Goal: Answer question/provide support: Share knowledge or assist other users

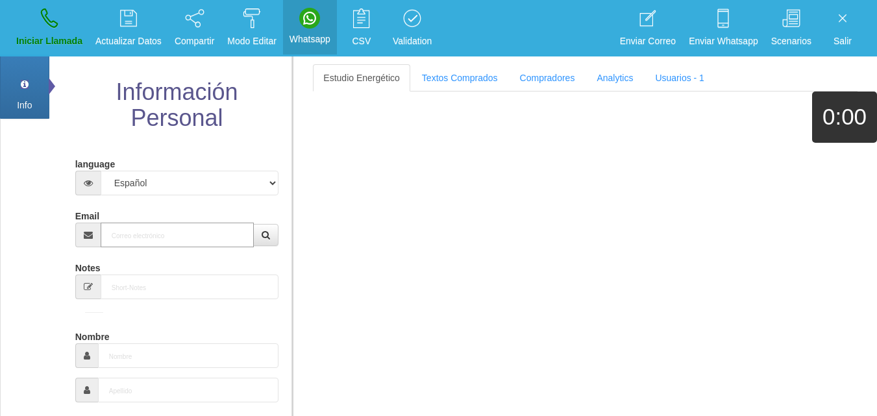
click at [159, 231] on input "Email" at bounding box center [178, 235] width 154 height 25
paste input "[EMAIL_ADDRESS][DOMAIN_NAME]"
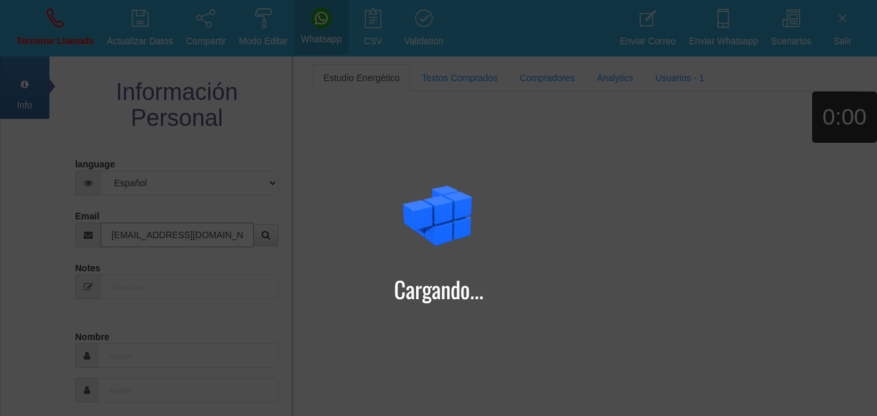
type input "[EMAIL_ADDRESS][DOMAIN_NAME]"
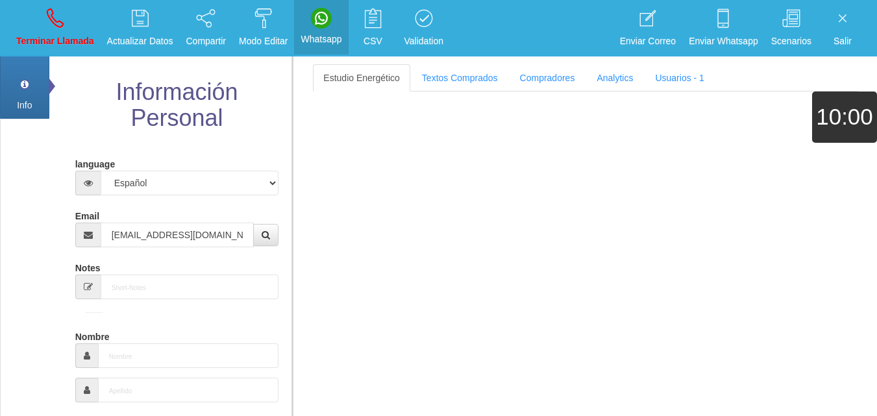
type input "[DATE]"
select select
type input "Comprador simple"
type input "[PERSON_NAME]"
select select "2"
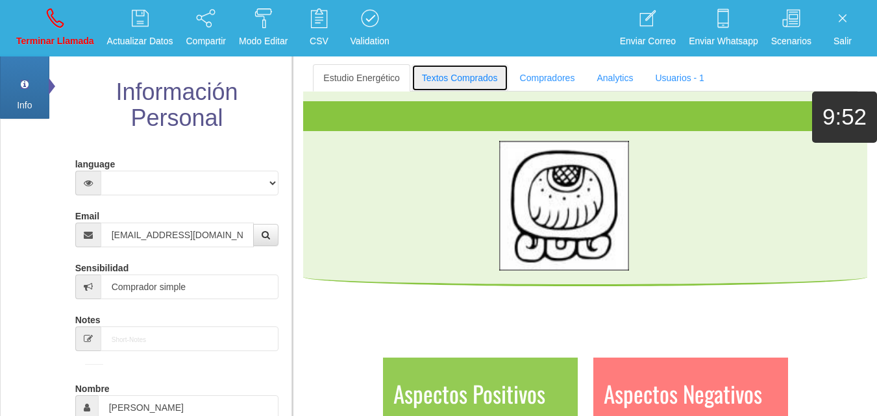
click at [461, 82] on link "Textos Comprados" at bounding box center [460, 77] width 97 height 27
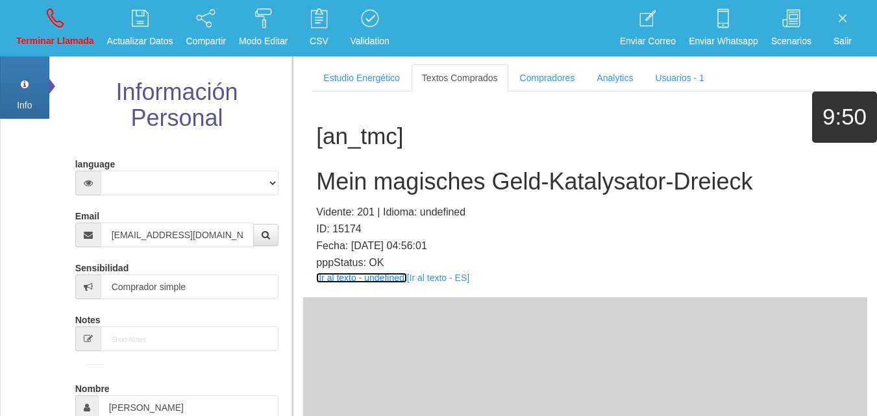
click at [363, 282] on link "[Ir al texto - undefined]" at bounding box center [361, 278] width 90 height 10
click at [425, 183] on h2 "Mein magisches Geld-Katalysator-Dreieck" at bounding box center [585, 182] width 538 height 26
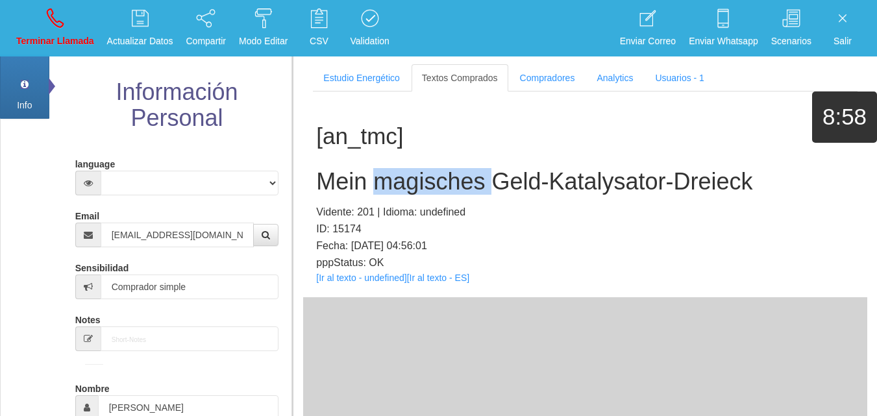
click at [425, 183] on h2 "Mein magisches Geld-Katalysator-Dreieck" at bounding box center [585, 182] width 538 height 26
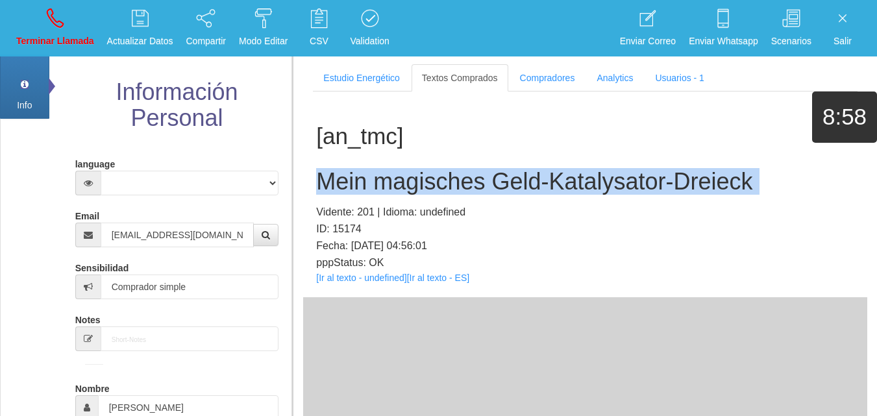
click at [425, 183] on h2 "Mein magisches Geld-Katalysator-Dreieck" at bounding box center [585, 182] width 538 height 26
copy h2 "Mein magisches Geld-Katalysator-Dreieck"
click at [61, 29] on link "Terminar Llamada" at bounding box center [55, 28] width 87 height 49
select select "0"
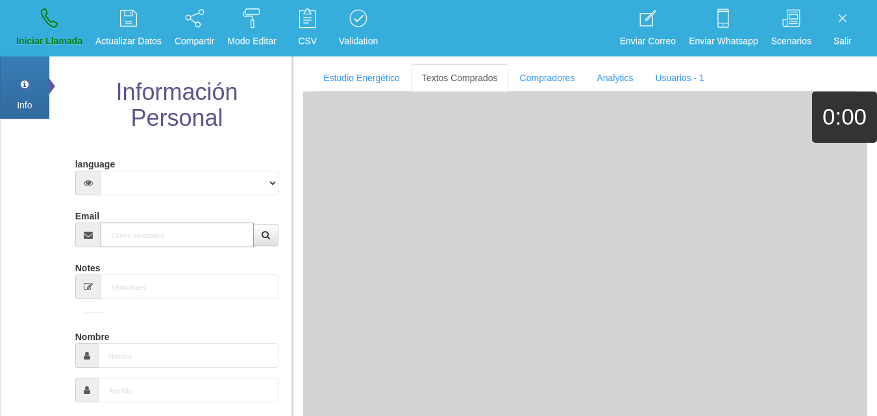
click at [145, 223] on input "Email" at bounding box center [178, 235] width 154 height 25
paste input "[EMAIL_ADDRESS][DOMAIN_NAME]"
type input "[EMAIL_ADDRESS][DOMAIN_NAME]"
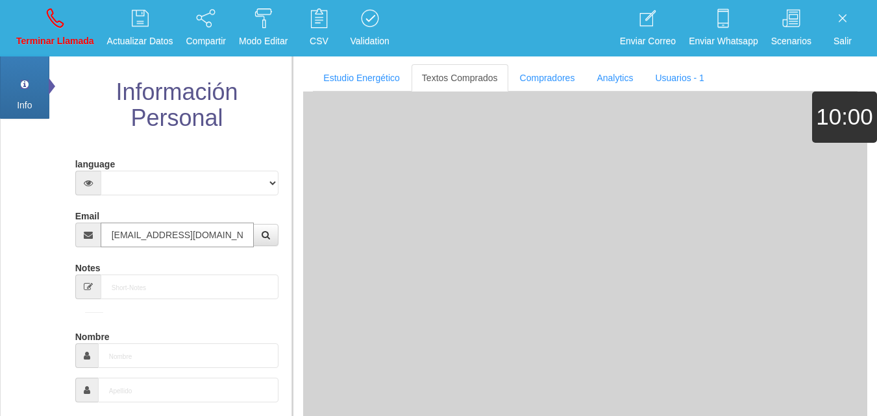
type input "25 Ene 1951"
select select "4"
type input "Comprador bajo"
type input "[PERSON_NAME]"
select select "2"
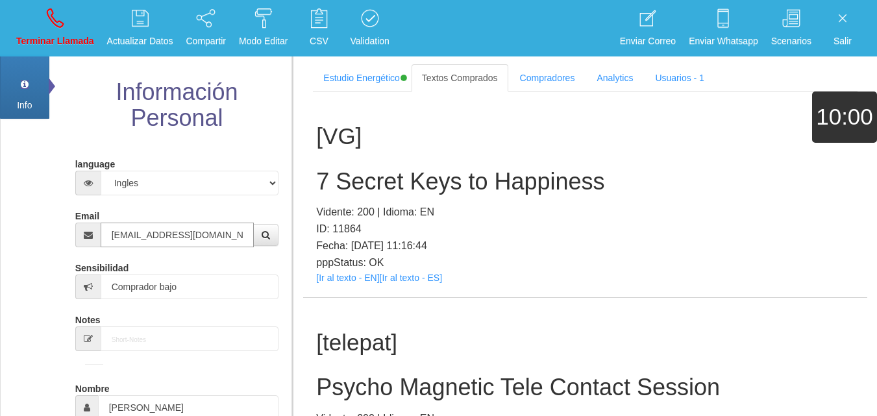
type input "[EMAIL_ADDRESS][DOMAIN_NAME]"
click at [704, 110] on div "[VG] 7 Secret Keys to Happiness Vidente: 200 | Idioma: EN ID: 11864 Fecha: [DAT…" at bounding box center [585, 195] width 564 height 206
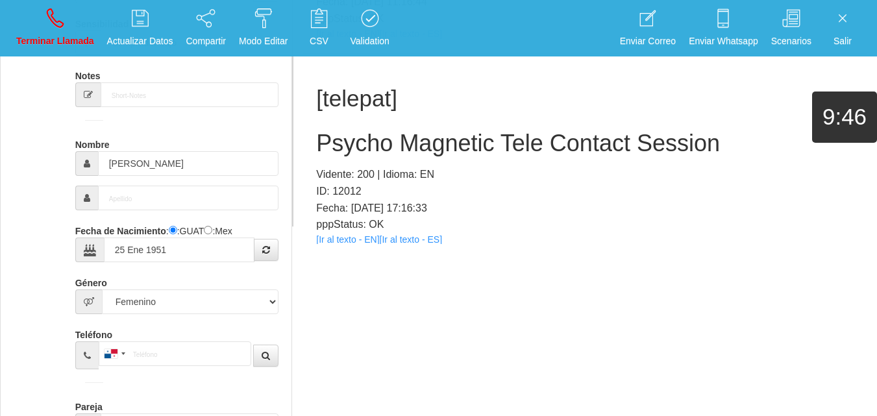
click at [352, 234] on div "[telepat] Psycho Magnetic Tele Contact Session Vidente: 200 | Idioma: EN ID: 12…" at bounding box center [585, 157] width 564 height 206
click at [357, 240] on link "[Ir al texto - EN]" at bounding box center [347, 239] width 63 height 10
click at [362, 133] on h2 "Psycho Magnetic Tele Contact Session" at bounding box center [585, 143] width 538 height 26
click at [363, 134] on h2 "Psycho Magnetic Tele Contact Session" at bounding box center [585, 143] width 538 height 26
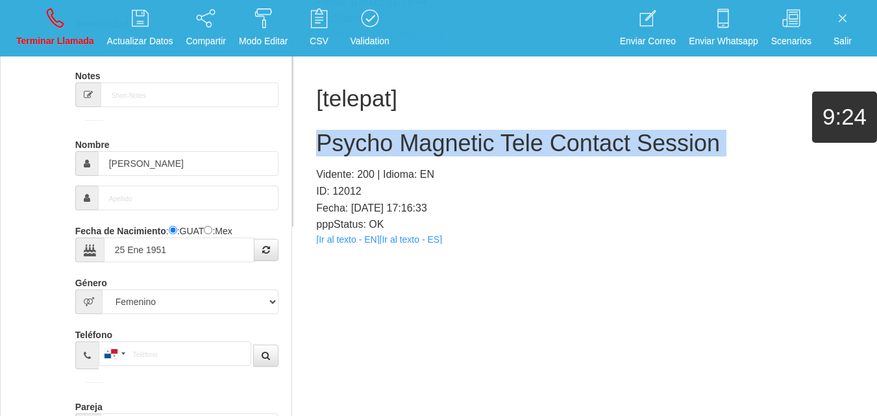
click at [363, 134] on h2 "Psycho Magnetic Tele Contact Session" at bounding box center [585, 143] width 538 height 26
copy h2 "Psycho Magnetic Tele Contact Session"
click at [66, 34] on p "Terminar Llamada" at bounding box center [55, 41] width 78 height 15
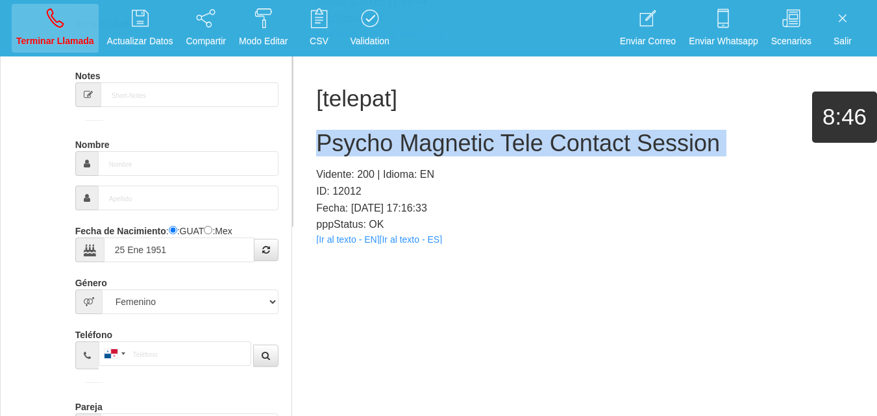
select select "0"
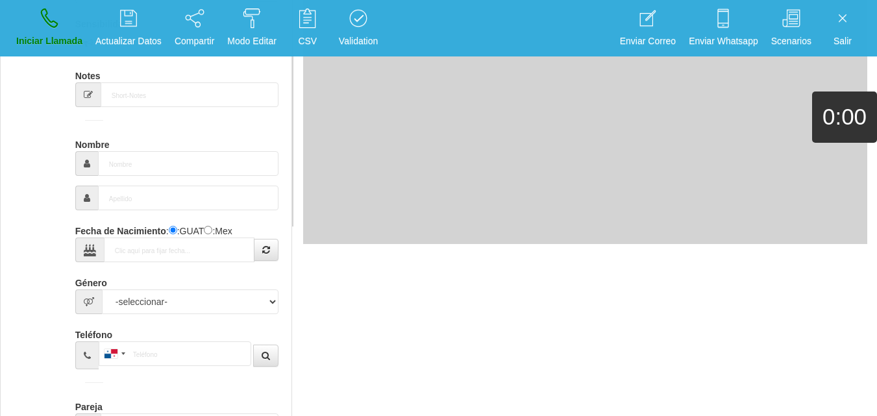
scroll to position [0, 0]
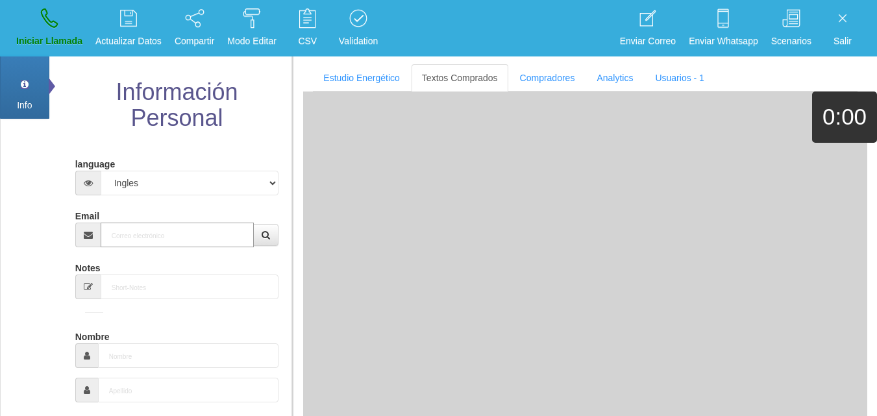
click at [173, 230] on input "Email" at bounding box center [178, 235] width 154 height 25
paste input "[EMAIL_ADDRESS][DOMAIN_NAME]"
type input "[EMAIL_ADDRESS][DOMAIN_NAME]"
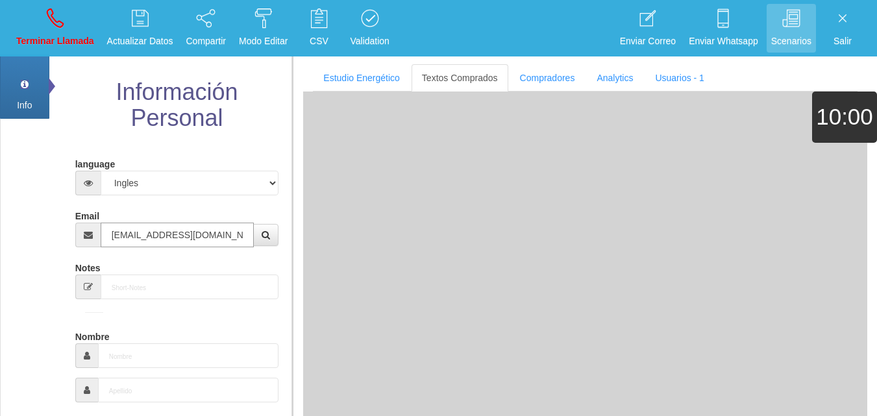
type input "20 Dic 1981"
type input "Comprador simple"
type input "[PERSON_NAME]"
select select "2"
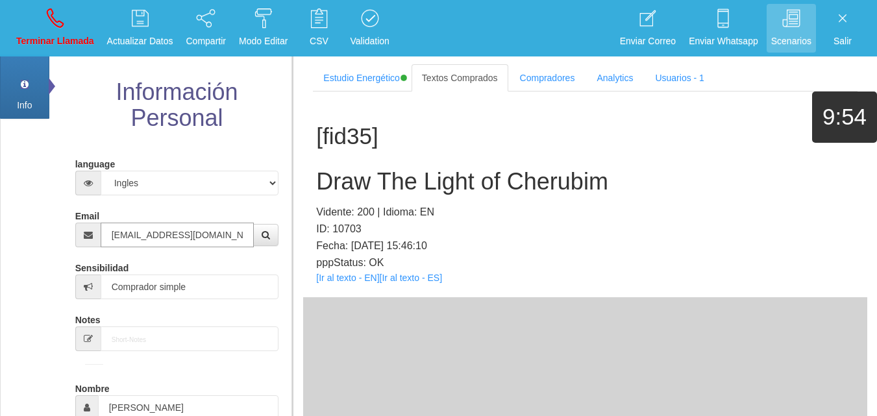
type input "[EMAIL_ADDRESS][DOMAIN_NAME]"
click at [344, 279] on link "[Ir al texto - EN]" at bounding box center [347, 278] width 63 height 10
click at [340, 182] on h2 "Draw The Light of Cherubim" at bounding box center [585, 182] width 538 height 26
click at [339, 181] on h2 "Draw The Light of Cherubim" at bounding box center [585, 182] width 538 height 26
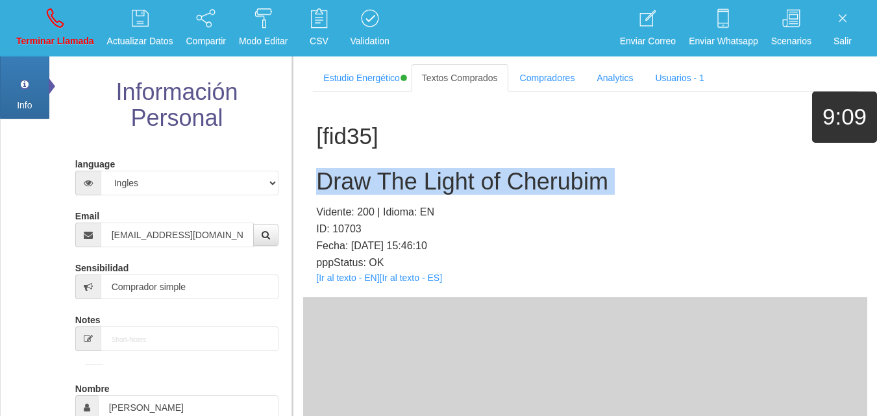
click at [339, 181] on h2 "Draw The Light of Cherubim" at bounding box center [585, 182] width 538 height 26
copy h2 "Draw The Light of Cherubim"
click at [43, 32] on link "Terminar Llamada" at bounding box center [55, 28] width 87 height 49
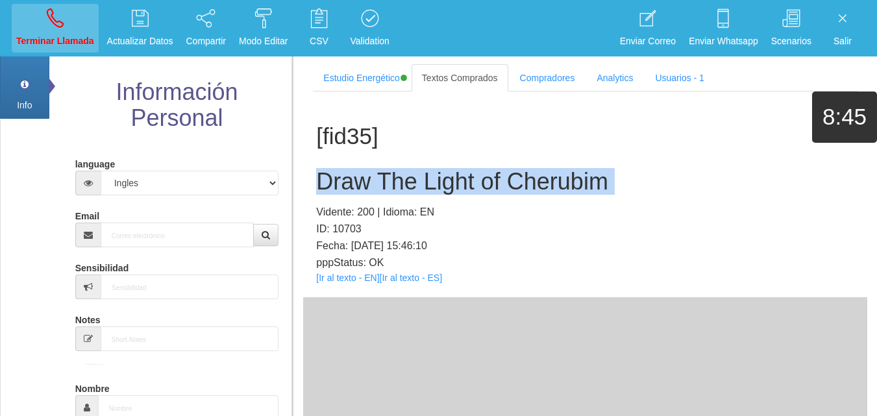
select select "0"
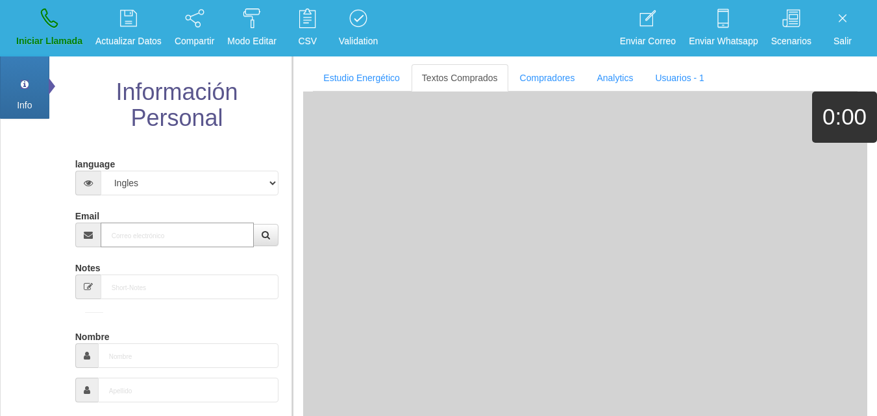
click at [199, 234] on input "Email" at bounding box center [178, 235] width 154 height 25
paste input "[PERSON_NAME][EMAIL_ADDRESS][DOMAIN_NAME]"
type input "[PERSON_NAME][EMAIL_ADDRESS][DOMAIN_NAME]"
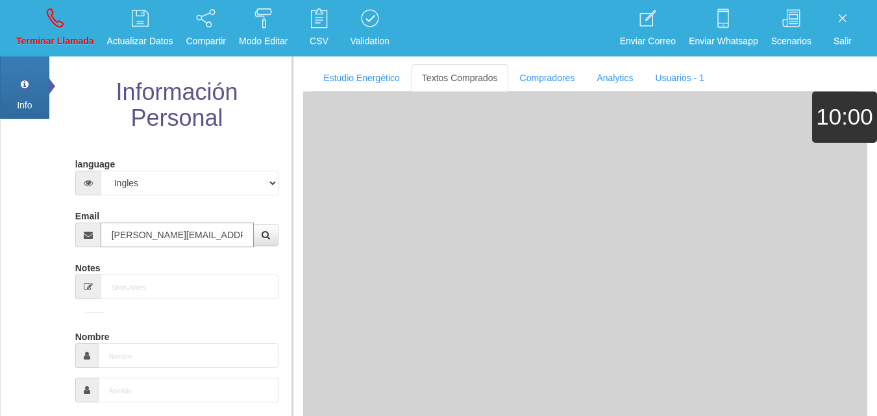
type input "[DATE]"
select select
type input "Excelente Comprador"
type input "[PERSON_NAME]"
select select "2"
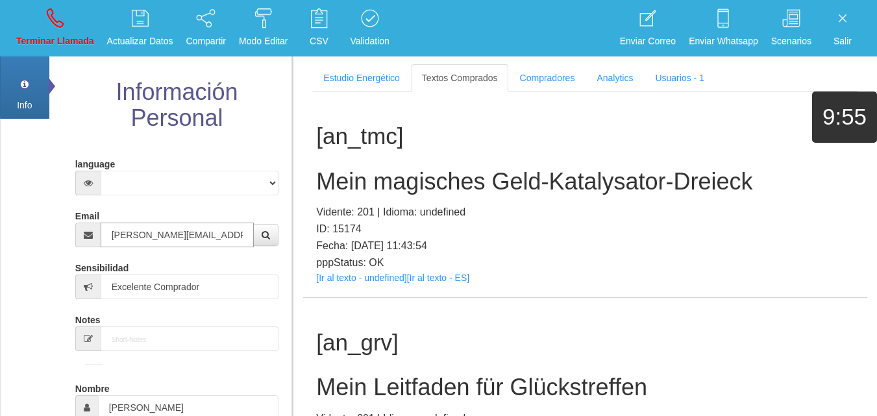
type input "[PERSON_NAME][EMAIL_ADDRESS][DOMAIN_NAME]"
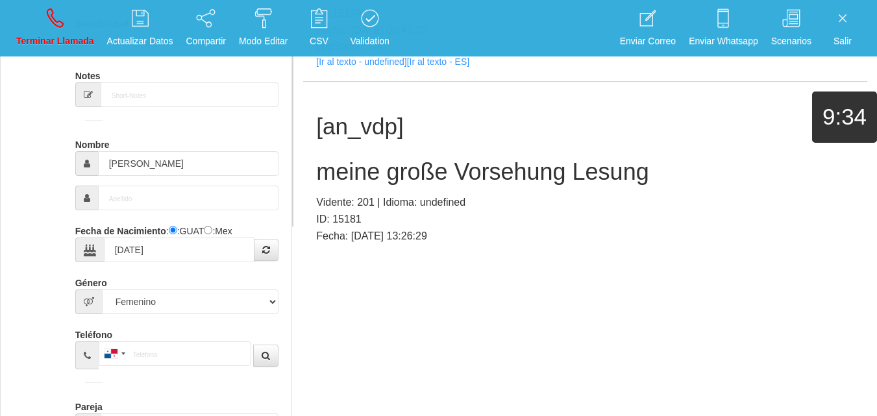
scroll to position [239, 0]
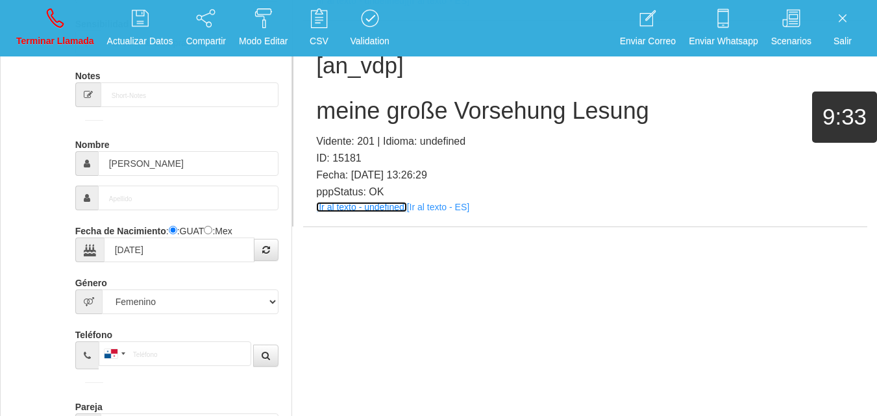
click at [343, 204] on link "[Ir al texto - undefined]" at bounding box center [361, 207] width 90 height 10
click at [389, 110] on h2 "meine große Vorsehung Lesung" at bounding box center [585, 111] width 538 height 26
click at [390, 110] on h2 "meine große Vorsehung Lesung" at bounding box center [585, 111] width 538 height 26
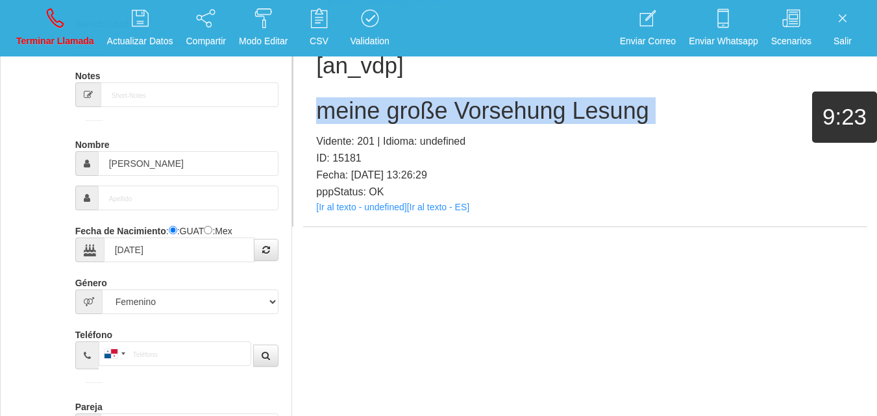
click at [390, 110] on h2 "meine große Vorsehung Lesung" at bounding box center [585, 111] width 538 height 26
copy h2 "meine große Vorsehung Lesung"
drag, startPoint x: 59, startPoint y: 32, endPoint x: 66, endPoint y: 43, distance: 13.7
click at [59, 32] on link "Terminar Llamada" at bounding box center [55, 28] width 87 height 49
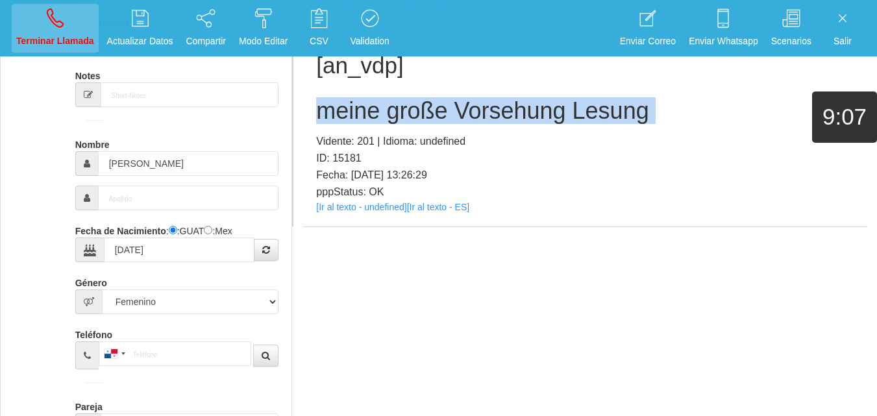
select select "0"
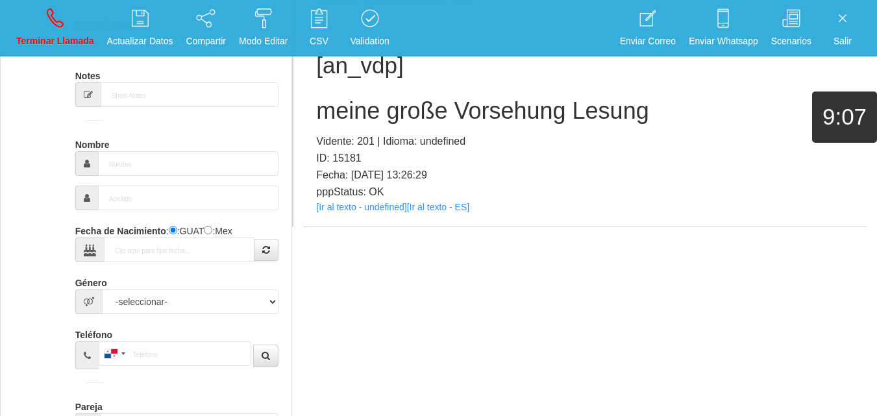
scroll to position [0, 0]
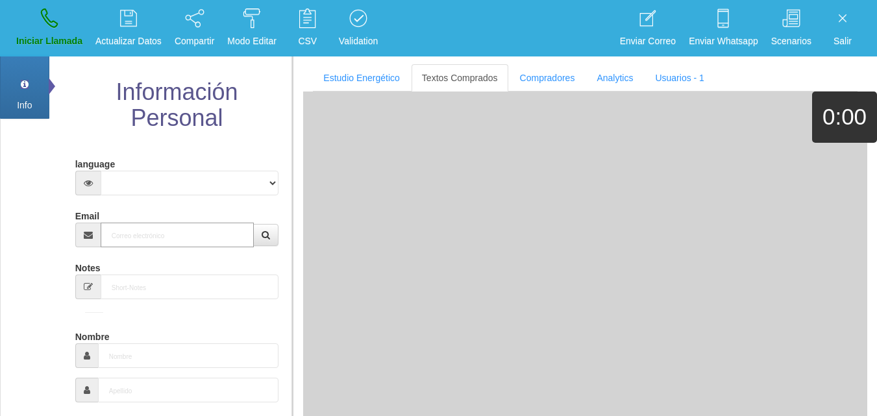
paste input "[EMAIL_ADDRESS][DOMAIN_NAME]"
click at [177, 232] on input "Email" at bounding box center [178, 235] width 154 height 25
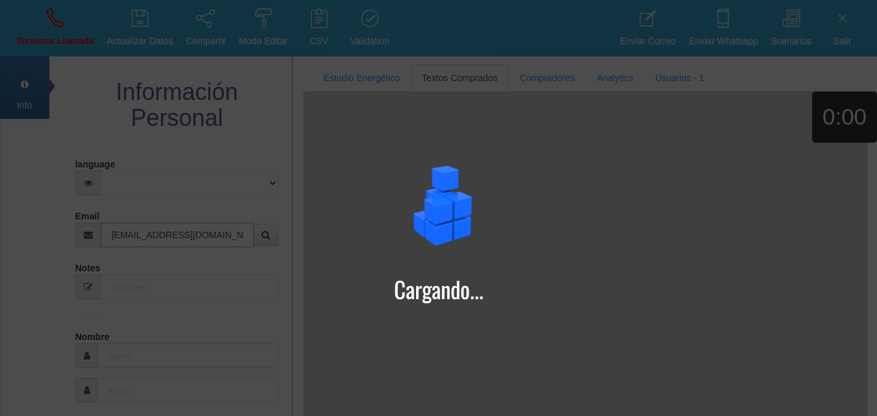
type input "[EMAIL_ADDRESS][DOMAIN_NAME]"
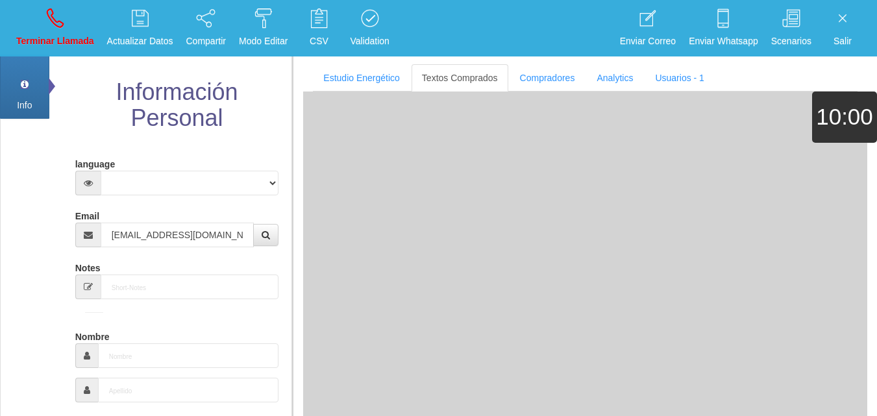
type input "[DATE]"
select select "4"
type input "Comprador bajo"
type input "[PERSON_NAME]"
select select "2"
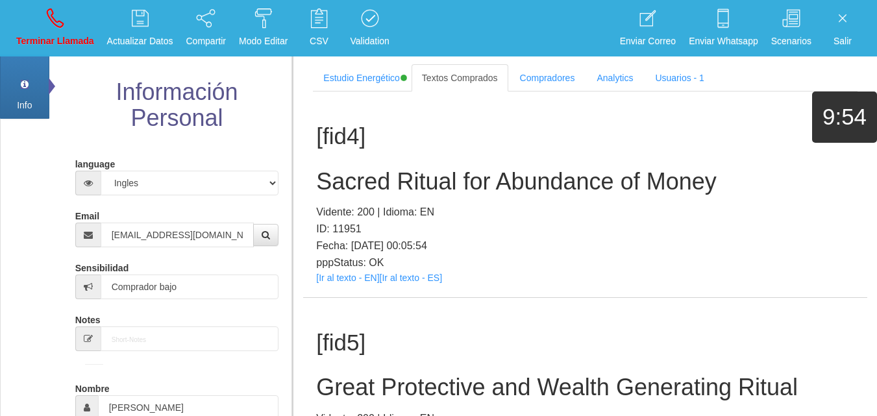
scroll to position [244, 0]
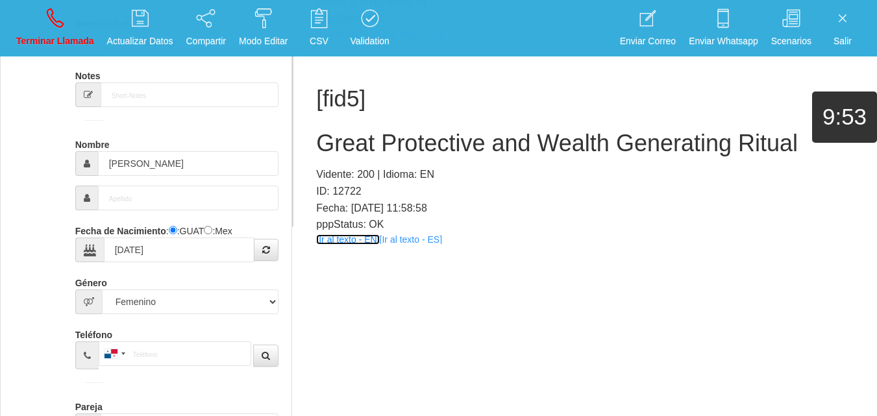
click at [357, 239] on link "[Ir al texto - EN]" at bounding box center [347, 239] width 63 height 10
click at [377, 139] on h2 "Great Protective and Wealth Generating Ritual" at bounding box center [585, 143] width 538 height 26
click at [377, 138] on h2 "Great Protective and Wealth Generating Ritual" at bounding box center [585, 143] width 538 height 26
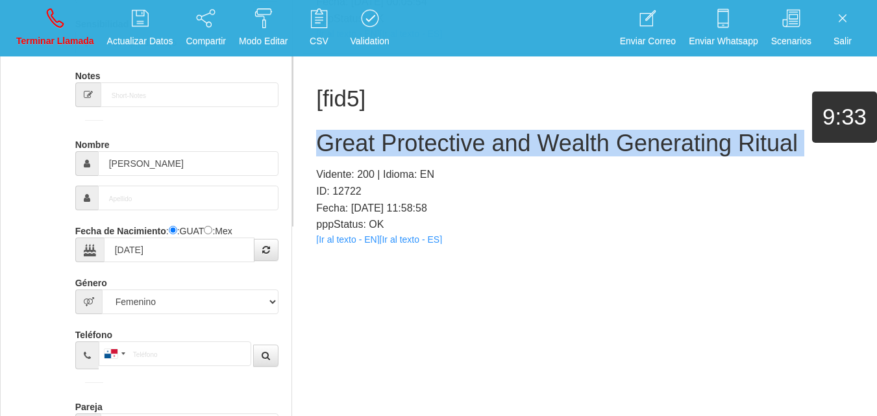
click at [377, 137] on h2 "Great Protective and Wealth Generating Ritual" at bounding box center [585, 143] width 538 height 26
copy h2 "Great Protective and Wealth Generating Ritual"
click at [63, 19] on icon at bounding box center [55, 18] width 17 height 21
select select "0"
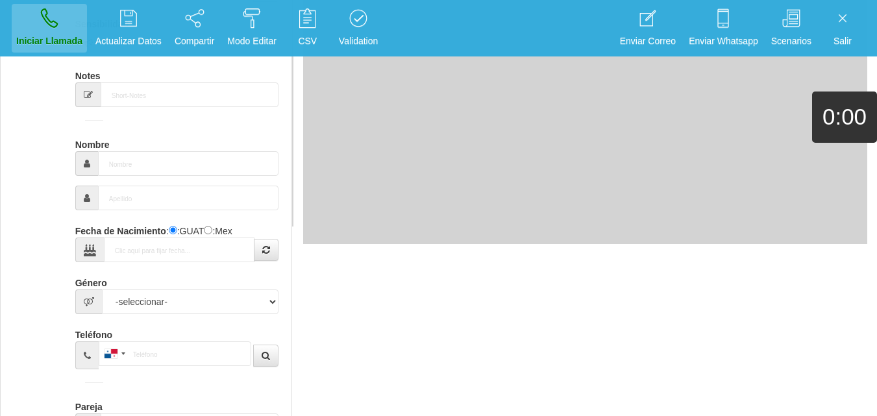
scroll to position [0, 0]
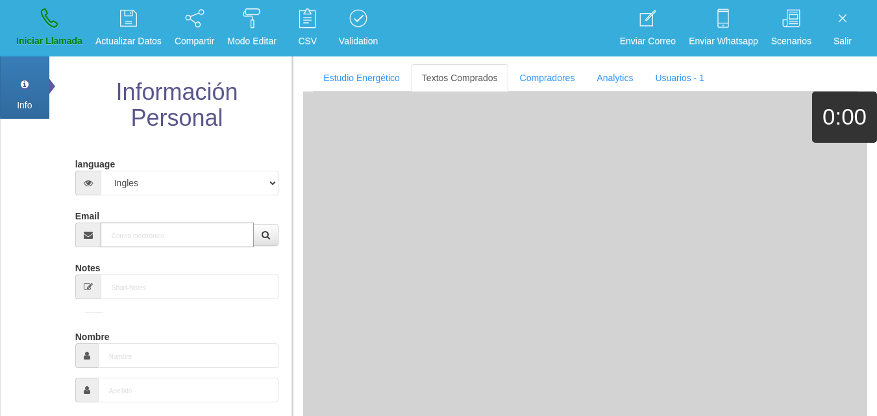
click at [167, 235] on input "Email" at bounding box center [178, 235] width 154 height 25
paste input "[EMAIL_ADDRESS][DOMAIN_NAME]"
type input "[EMAIL_ADDRESS][DOMAIN_NAME]"
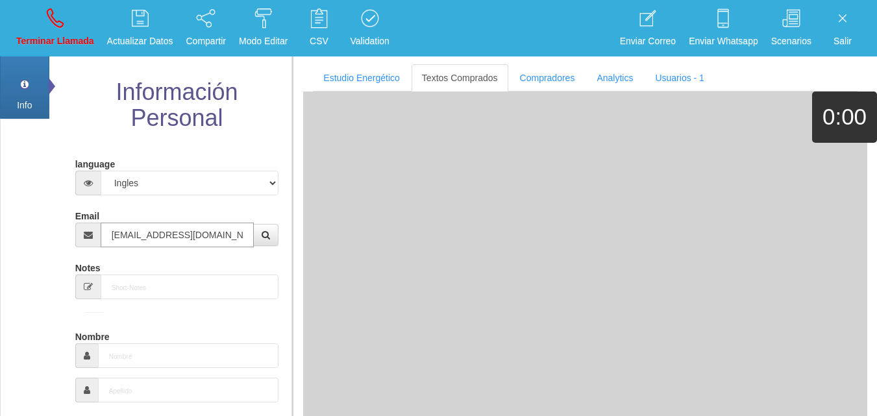
type input "[DATE]"
type input "Comprador simple"
type input "[PERSON_NAME]"
select select "2"
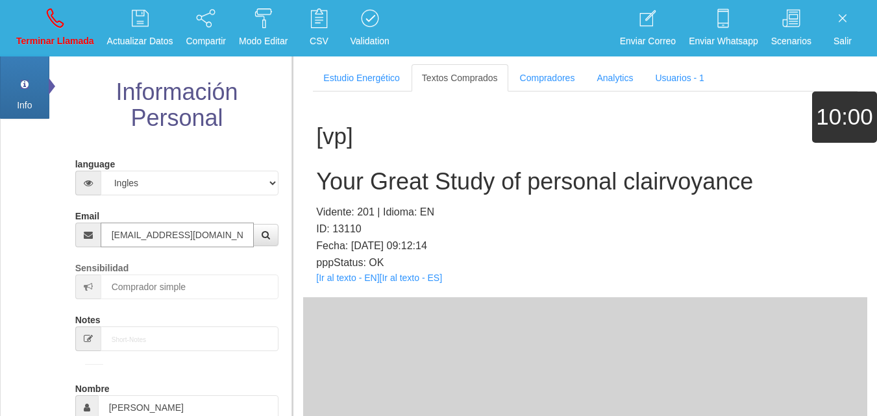
type input "[EMAIL_ADDRESS][DOMAIN_NAME]"
click at [338, 276] on link "[Ir al texto - EN]" at bounding box center [347, 278] width 63 height 10
click at [429, 177] on h2 "Your Great Study of personal clairvoyance" at bounding box center [585, 182] width 538 height 26
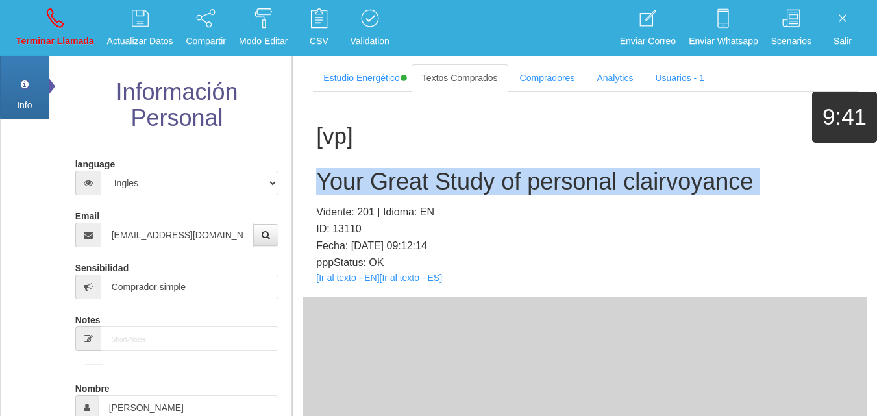
click at [429, 177] on h2 "Your Great Study of personal clairvoyance" at bounding box center [585, 182] width 538 height 26
copy h2 "Your Great Study of personal clairvoyance"
click at [28, 37] on p "Terminar Llamada" at bounding box center [55, 41] width 78 height 15
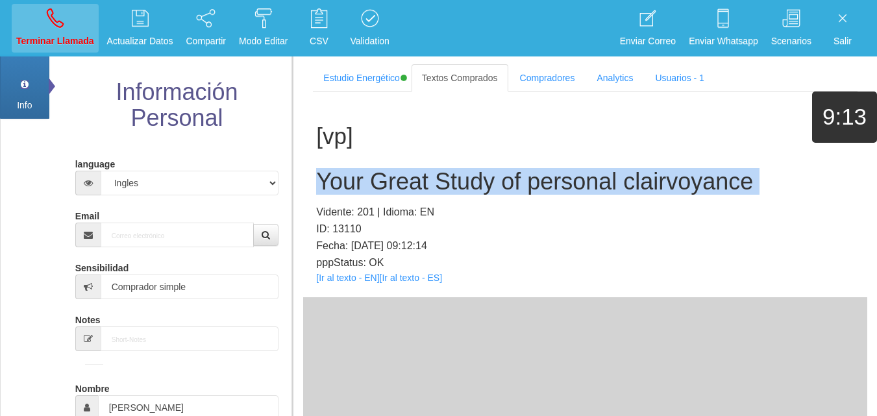
select select "0"
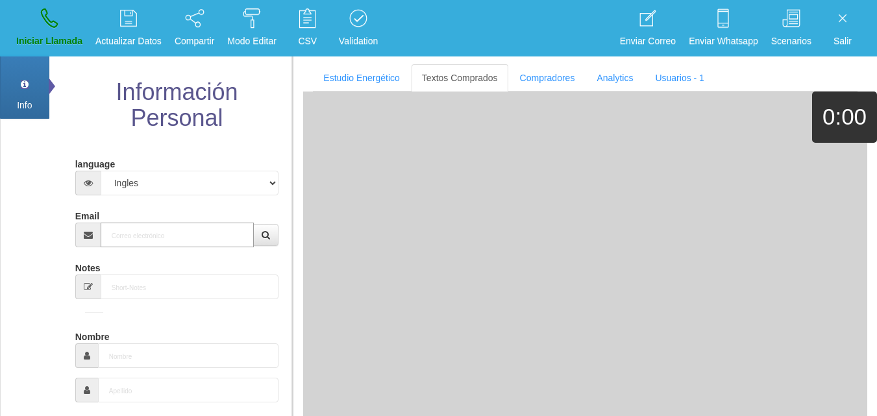
click at [123, 229] on input "Email" at bounding box center [178, 235] width 154 height 25
paste input "[EMAIL_ADDRESS][DOMAIN_NAME]"
type input "[EMAIL_ADDRESS][DOMAIN_NAME]"
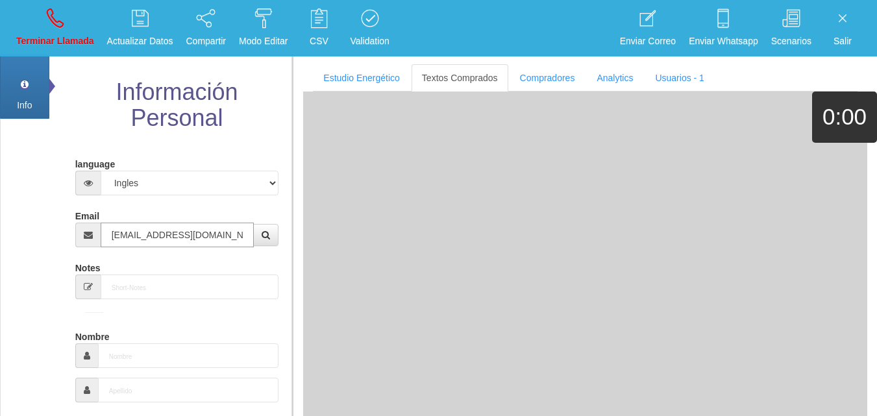
type input "[DATE]"
type input "Comprador simple"
type input "[PERSON_NAME]"
select select "2"
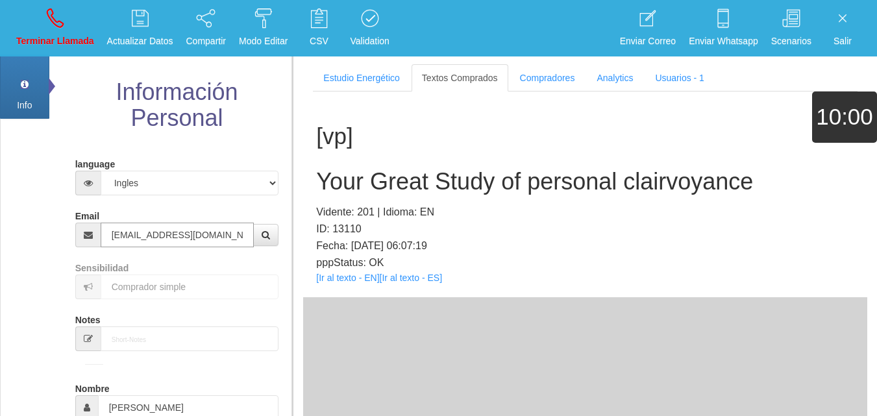
type input "[EMAIL_ADDRESS][DOMAIN_NAME]"
click at [334, 285] on div "[vp] Your Great Study of personal clairvoyance Vidente: 201 | Idioma: EN ID: 13…" at bounding box center [585, 195] width 564 height 206
click at [330, 283] on div "[vp] Your Great Study of personal clairvoyance Vidente: 201 | Idioma: EN ID: 13…" at bounding box center [585, 195] width 564 height 206
click at [327, 282] on link "[Ir al texto - EN]" at bounding box center [347, 278] width 63 height 10
click at [481, 196] on div "[vp] Your Great Study of personal clairvoyance Vidente: 201 | Idioma: EN ID: 13…" at bounding box center [585, 195] width 564 height 206
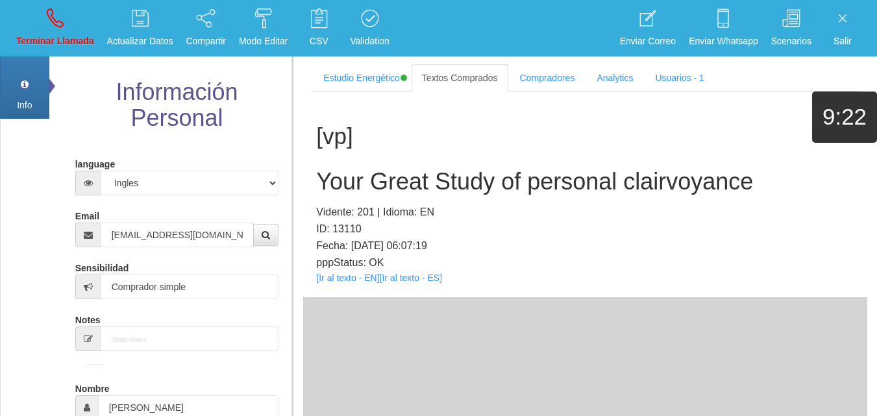
click at [474, 186] on h2 "Your Great Study of personal clairvoyance" at bounding box center [585, 182] width 538 height 26
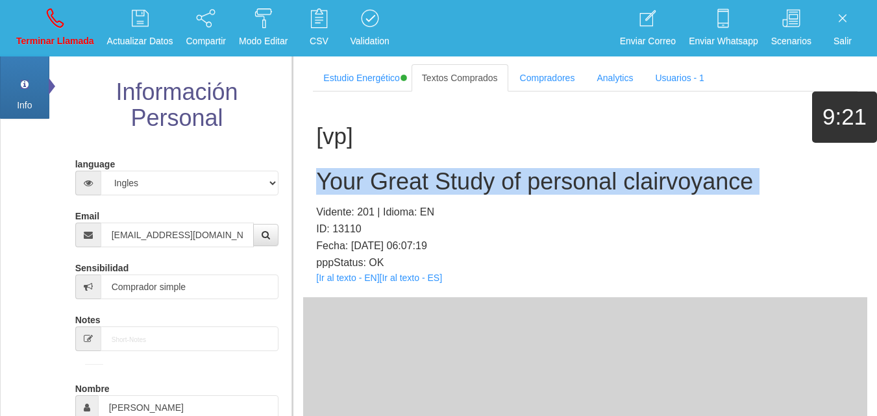
click at [474, 186] on h2 "Your Great Study of personal clairvoyance" at bounding box center [585, 182] width 538 height 26
copy h2 "Your Great Study of personal clairvoyance"
click at [66, 23] on link "Terminar Llamada" at bounding box center [55, 28] width 87 height 49
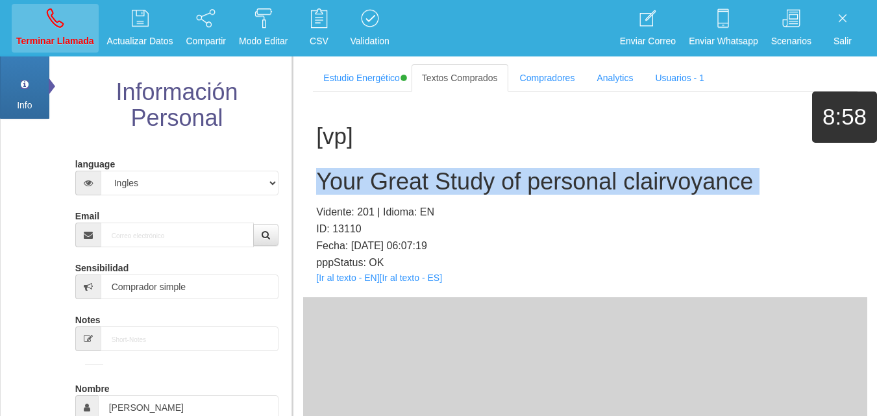
select select "0"
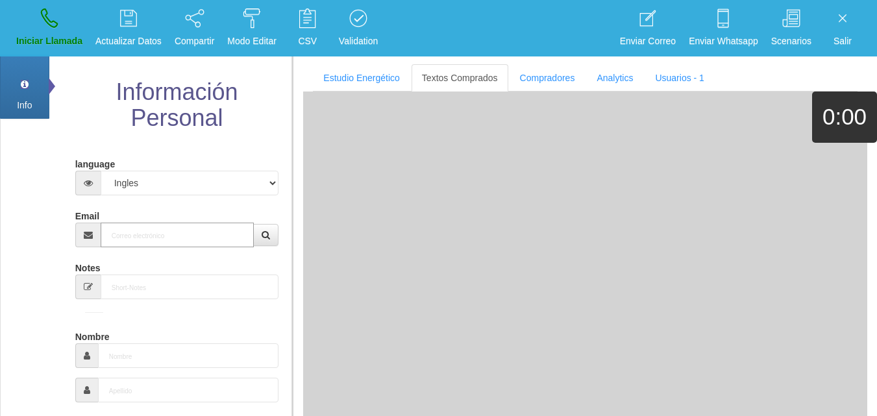
paste input "[PERSON_NAME][EMAIL_ADDRESS][DOMAIN_NAME]"
type input "[PERSON_NAME][EMAIL_ADDRESS][DOMAIN_NAME]"
click at [184, 229] on input "[PERSON_NAME][EMAIL_ADDRESS][DOMAIN_NAME]" at bounding box center [178, 235] width 154 height 25
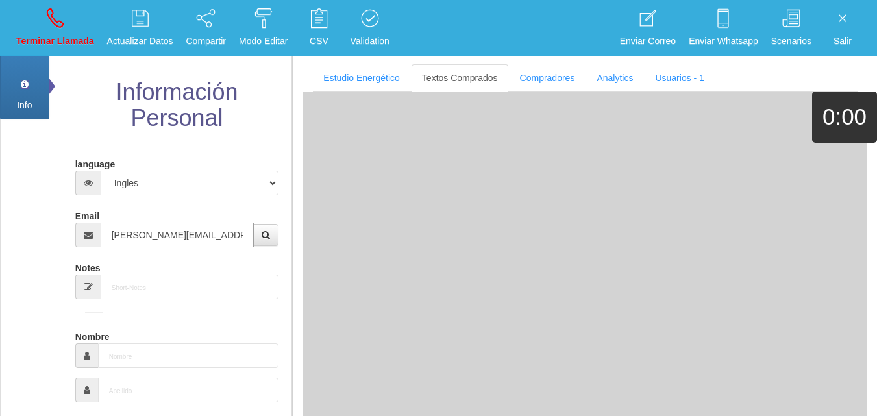
type input "17 Abr 1951"
type input "Comprador simple"
type input "[PERSON_NAME]"
select select "2"
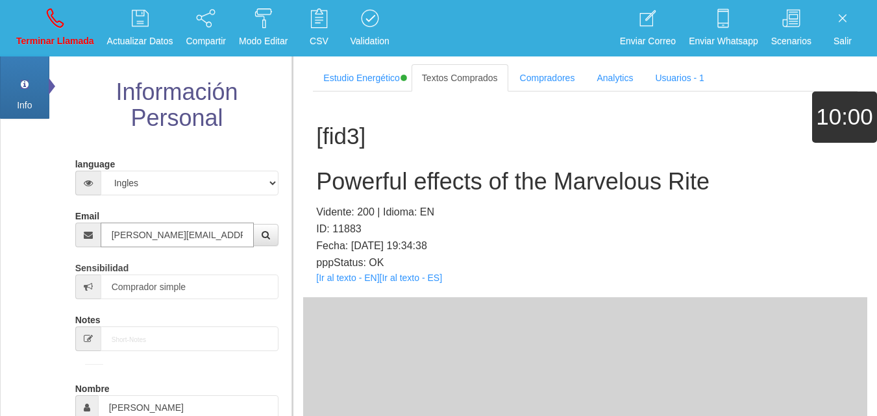
type input "[PERSON_NAME][EMAIL_ADDRESS][DOMAIN_NAME]"
click at [348, 273] on link "[Ir al texto - EN]" at bounding box center [347, 278] width 63 height 10
click at [350, 185] on h2 "Powerful effects of the Marvelous Rite" at bounding box center [585, 182] width 538 height 26
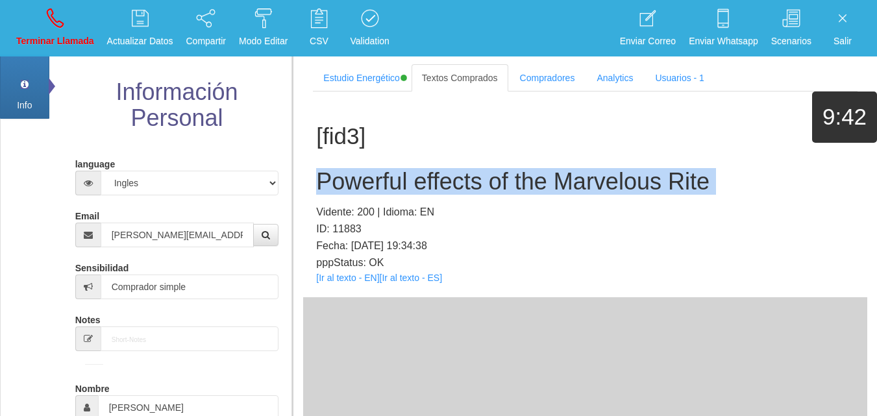
click at [350, 185] on h2 "Powerful effects of the Marvelous Rite" at bounding box center [585, 182] width 538 height 26
copy h2 "Powerful effects of the Marvelous Rite"
click at [73, 43] on p "Terminar Llamada" at bounding box center [55, 41] width 78 height 15
select select "0"
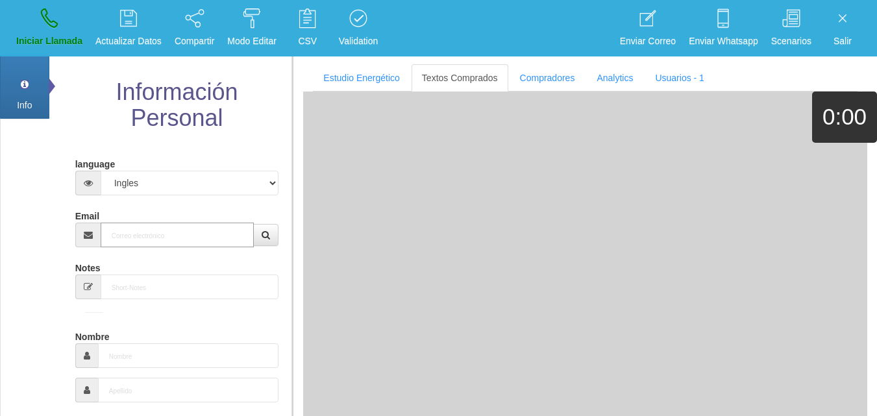
click at [182, 231] on input "Email" at bounding box center [178, 235] width 154 height 25
paste input "[EMAIL_ADDRESS][DOMAIN_NAME]"
type input "[EMAIL_ADDRESS][DOMAIN_NAME]"
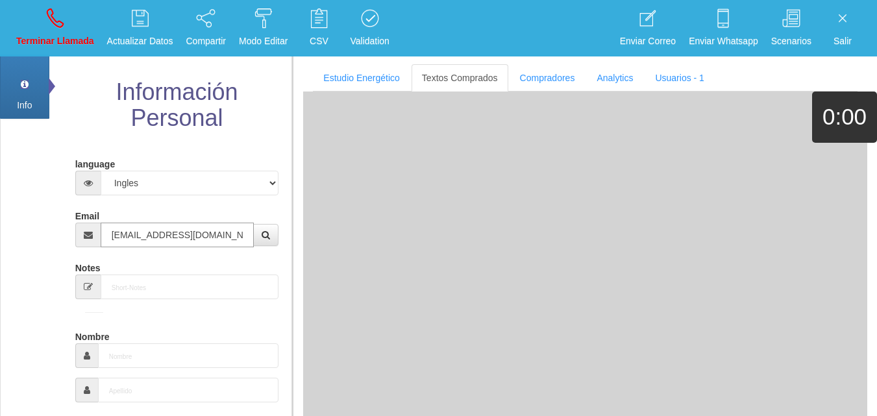
type input "[DATE]"
select select "1"
type input "Comprador simple"
type input "[PERSON_NAME]"
select select "2"
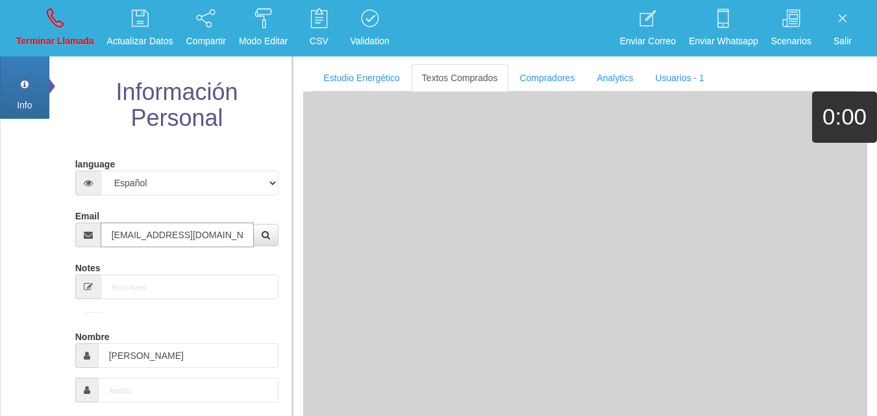
type input "[EMAIL_ADDRESS][DOMAIN_NAME]"
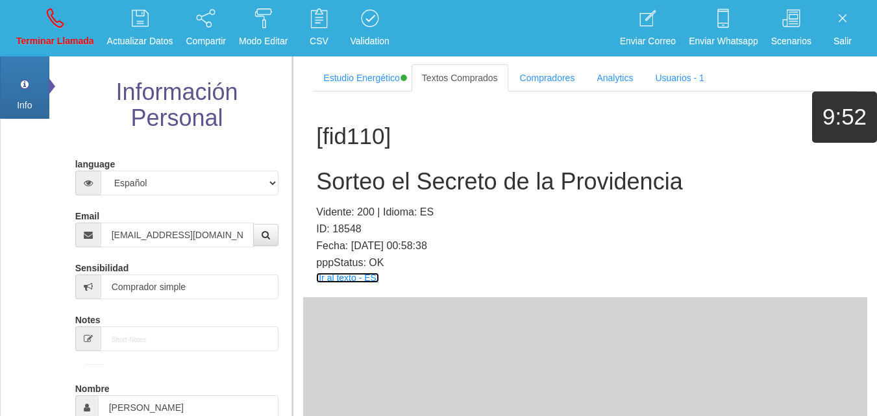
click at [339, 280] on link "[Ir al texto - ES]" at bounding box center [347, 278] width 62 height 10
click at [355, 172] on h2 "Sorteo el Secreto de la Providencia" at bounding box center [585, 182] width 538 height 26
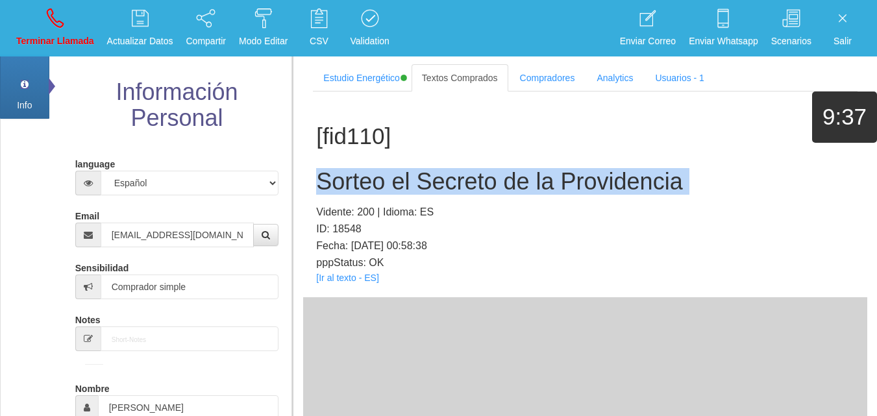
click at [355, 172] on h2 "Sorteo el Secreto de la Providencia" at bounding box center [585, 182] width 538 height 26
copy h2 "Sorteo el Secreto de la Providencia"
click at [73, 24] on link "Terminar Llamada" at bounding box center [55, 28] width 87 height 49
select select "0"
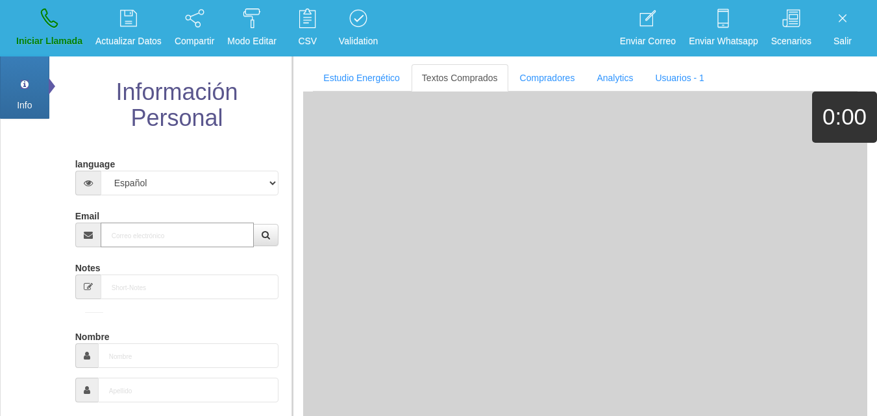
click at [166, 243] on input "Email" at bounding box center [178, 235] width 154 height 25
paste input "[EMAIL_ADDRESS][DOMAIN_NAME]"
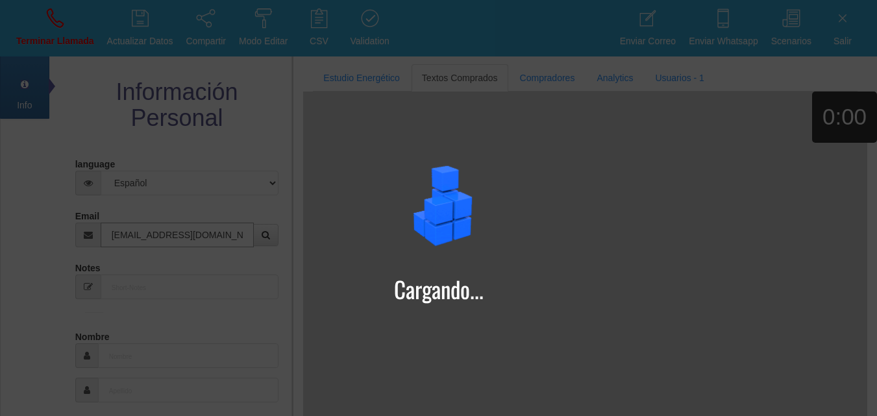
type input "[EMAIL_ADDRESS][DOMAIN_NAME]"
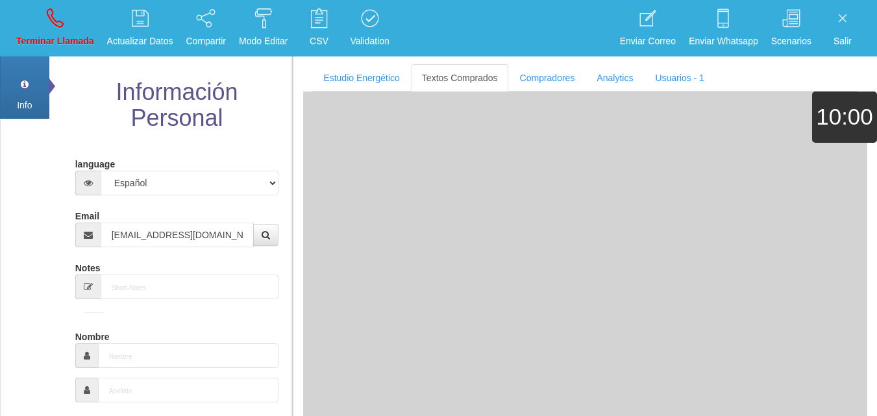
type input "15 Abr 1968"
select select "4"
type input "Excelente Comprador"
type input "[PERSON_NAME]"
select select "1"
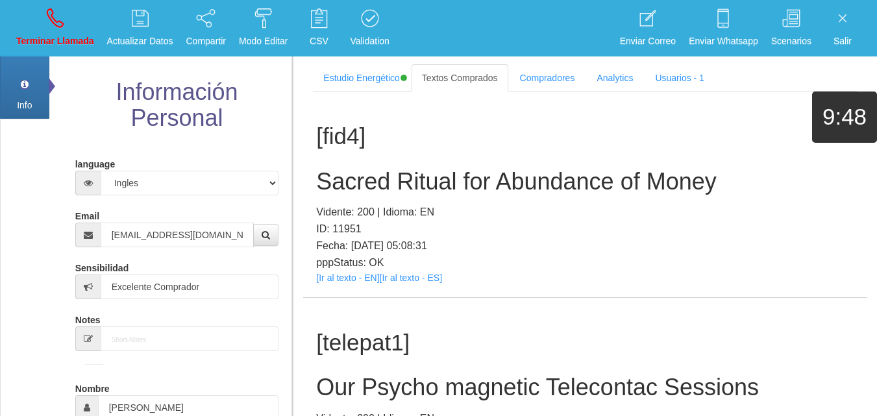
scroll to position [575, 0]
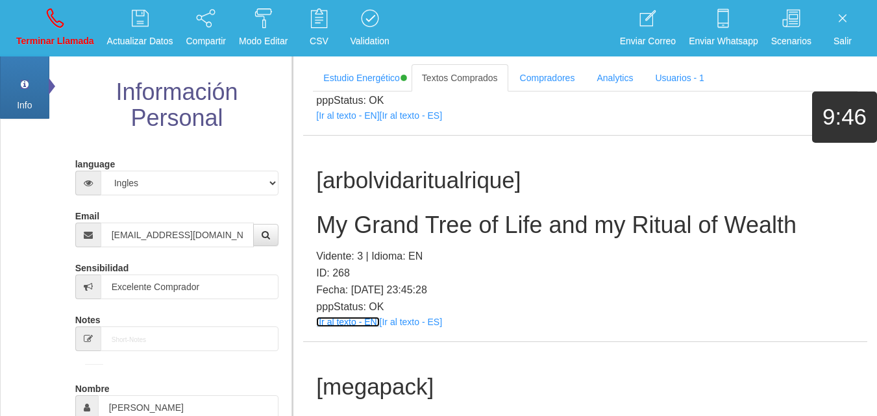
click at [356, 326] on link "[Ir al texto - EN]" at bounding box center [347, 322] width 63 height 10
click at [377, 235] on h2 "My Grand Tree of Life and my Ritual of Wealth" at bounding box center [585, 225] width 538 height 26
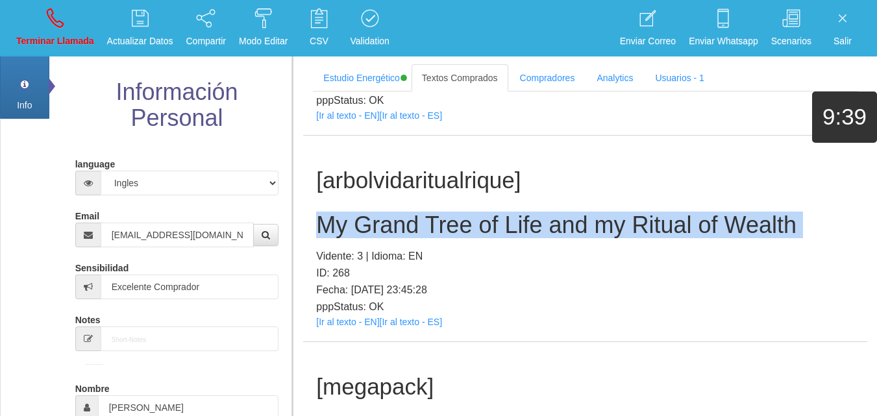
click at [377, 235] on h2 "My Grand Tree of Life and my Ritual of Wealth" at bounding box center [585, 225] width 538 height 26
copy h2 "My Grand Tree of Life and my Ritual of Wealth"
click at [74, 36] on p "Terminar Llamada" at bounding box center [55, 41] width 78 height 15
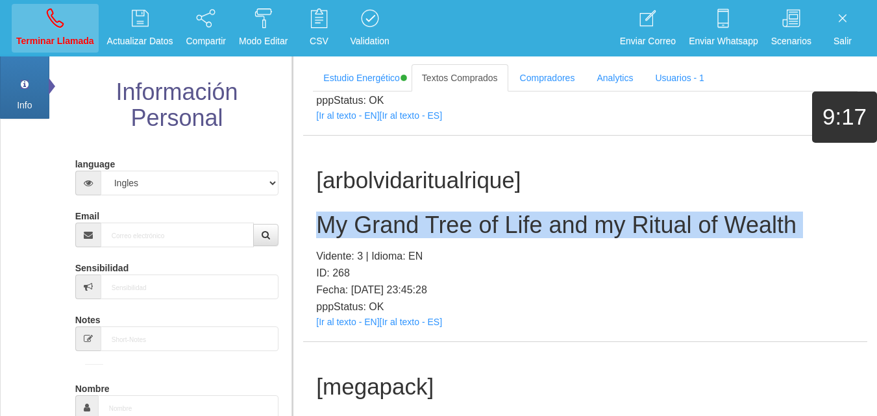
select select "0"
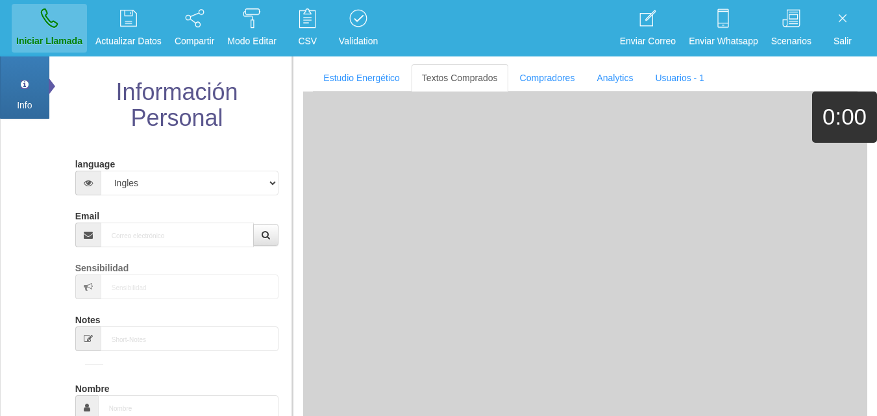
scroll to position [0, 0]
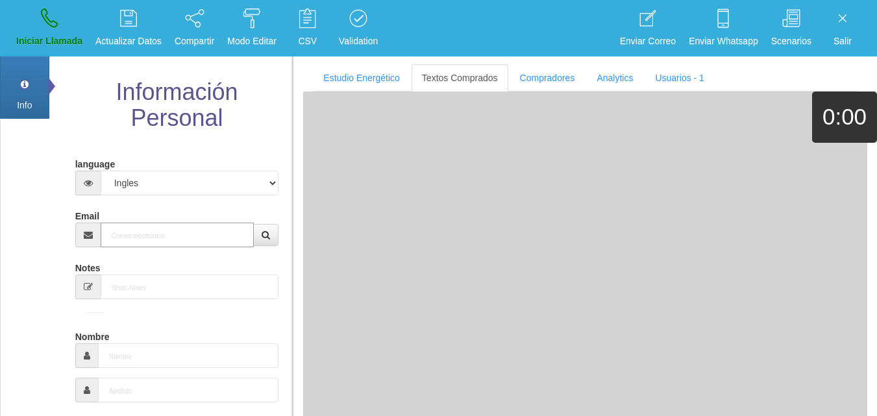
click at [160, 246] on input "Email" at bounding box center [178, 235] width 154 height 25
paste input "[EMAIL_ADDRESS][DOMAIN_NAME]"
type input "[EMAIL_ADDRESS][DOMAIN_NAME]"
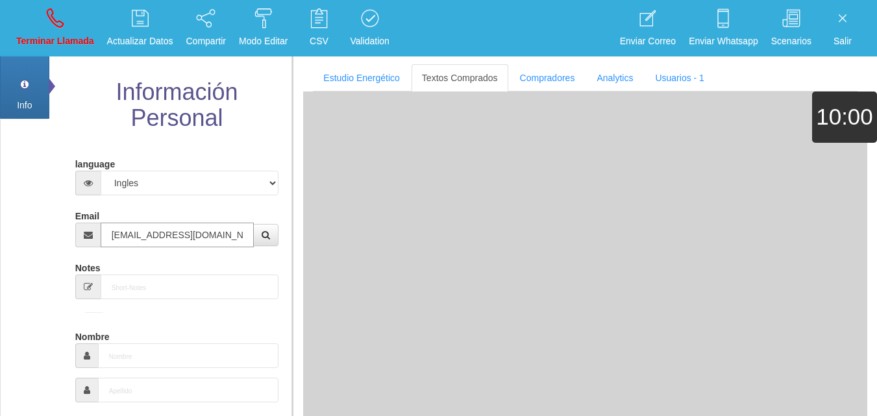
type input "9 Mayo 1967"
type input "Comprador simple"
type input "[PERSON_NAME]"
select select "2"
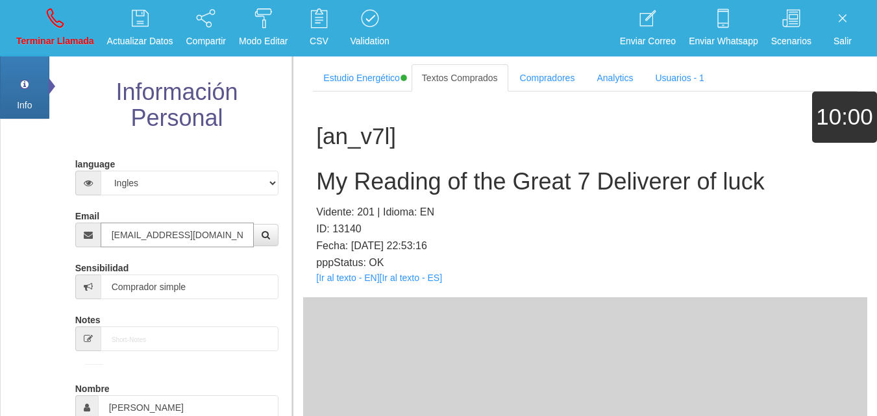
type input "[EMAIL_ADDRESS][DOMAIN_NAME]"
click at [356, 279] on link "[Ir al texto - EN]" at bounding box center [347, 278] width 63 height 10
click at [498, 186] on h2 "My Reading of the Great 7 Deliverer of luck" at bounding box center [585, 182] width 538 height 26
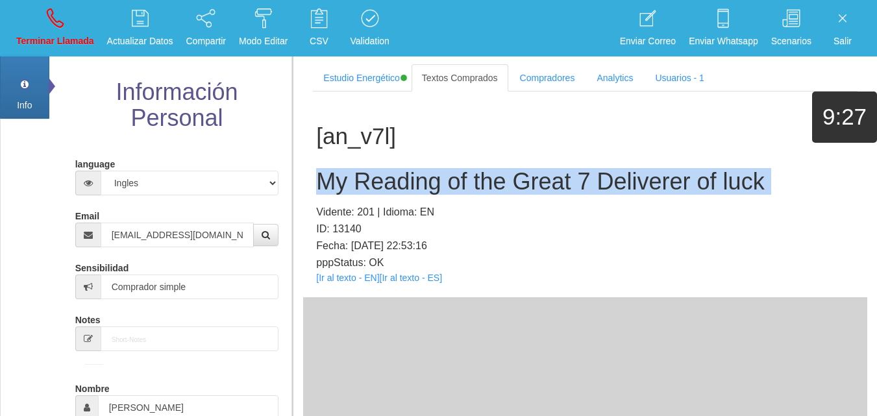
click at [498, 186] on h2 "My Reading of the Great 7 Deliverer of luck" at bounding box center [585, 182] width 538 height 26
click at [77, 19] on link "Terminar Llamada" at bounding box center [55, 28] width 87 height 49
select select "0"
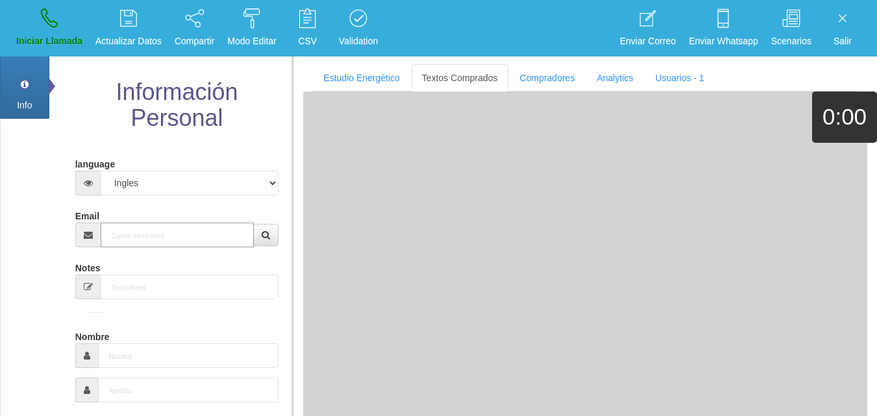
drag, startPoint x: 142, startPoint y: 233, endPoint x: 151, endPoint y: 243, distance: 13.4
click at [146, 239] on input "Email" at bounding box center [178, 235] width 154 height 25
click at [151, 244] on input "Email" at bounding box center [178, 235] width 154 height 25
paste input "[EMAIL_ADDRESS][DOMAIN_NAME]"
type input "[EMAIL_ADDRESS][DOMAIN_NAME]"
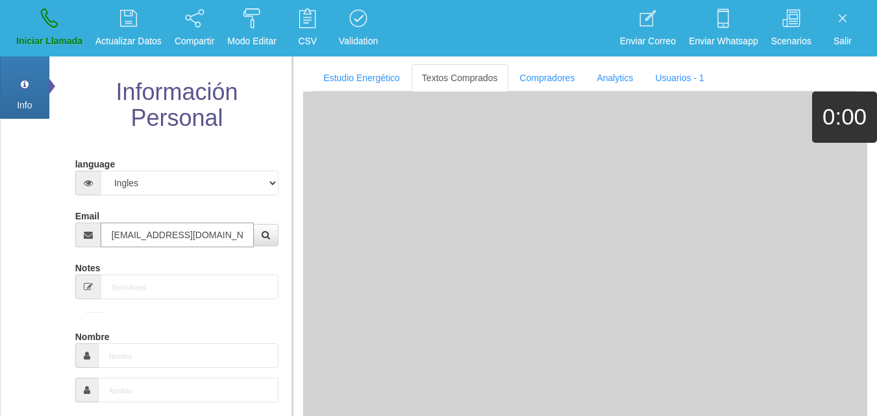
scroll to position [0, 4]
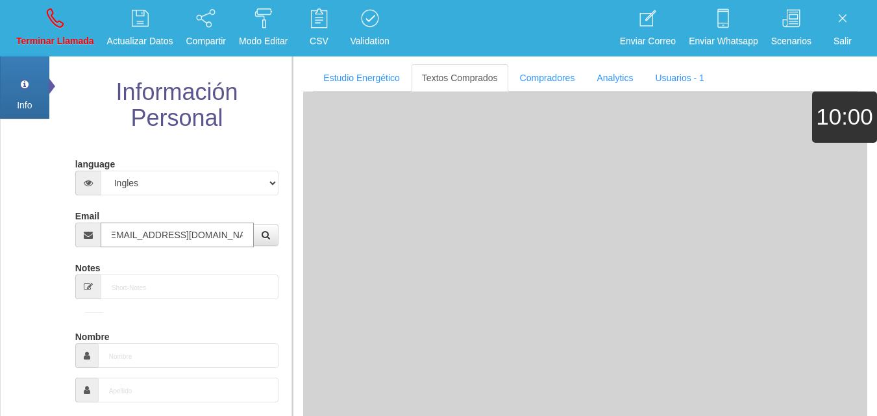
type input "[DATE]"
type input "Comprador simple"
type input "[PERSON_NAME]"
select select "2"
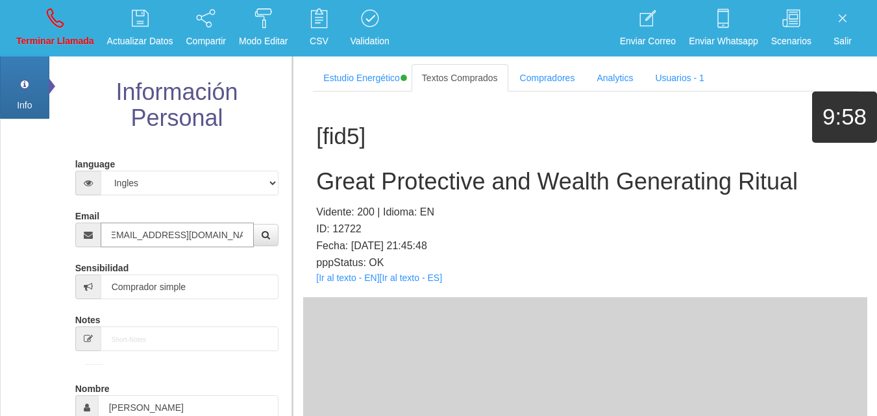
type input "[EMAIL_ADDRESS][DOMAIN_NAME]"
click at [356, 279] on link "[Ir al texto - EN]" at bounding box center [347, 278] width 63 height 10
click at [436, 191] on h2 "Great Protective and Wealth Generating Ritual" at bounding box center [585, 182] width 538 height 26
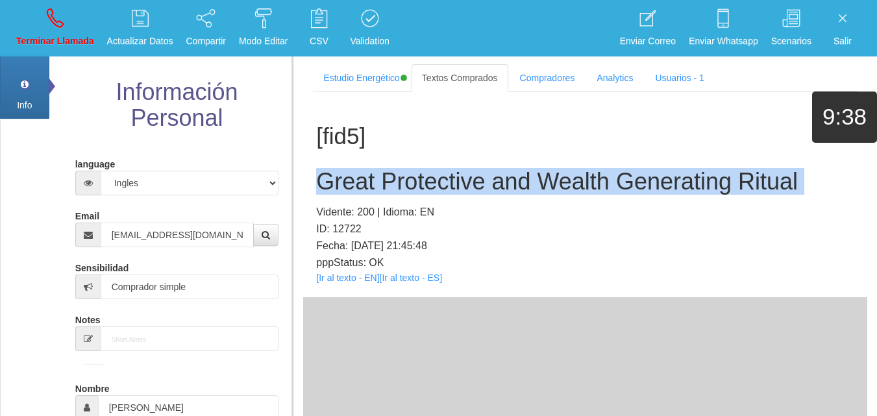
click at [436, 191] on h2 "Great Protective and Wealth Generating Ritual" at bounding box center [585, 182] width 538 height 26
drag, startPoint x: 72, startPoint y: 34, endPoint x: 81, endPoint y: 50, distance: 17.7
click at [71, 34] on p "Terminar Llamada" at bounding box center [55, 41] width 78 height 15
select select "0"
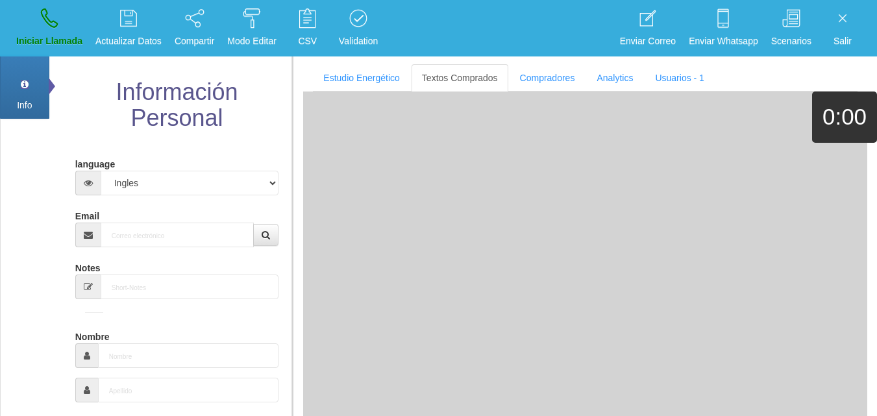
click at [176, 239] on input "Email" at bounding box center [178, 235] width 154 height 25
paste input "[EMAIL_ADDRESS][DOMAIN_NAME]"
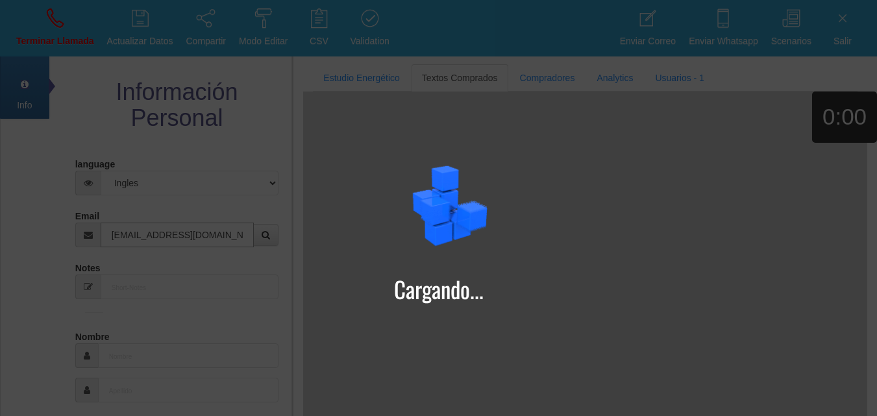
type input "[EMAIL_ADDRESS][DOMAIN_NAME]"
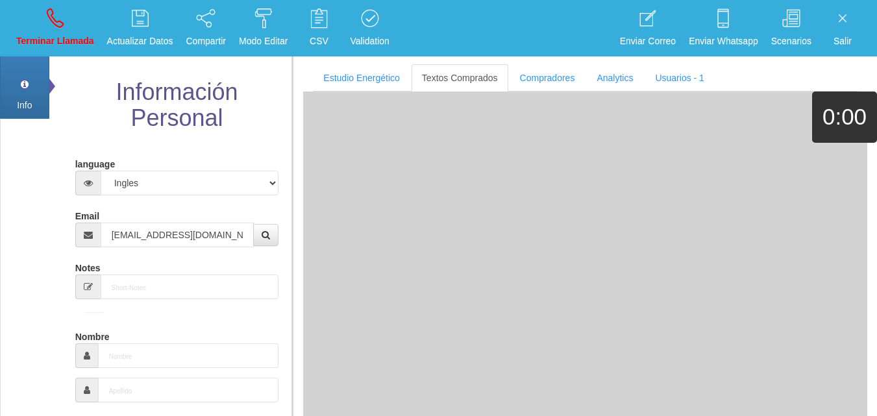
type input "[DATE]"
type input "Comprador simple"
type input "[PERSON_NAME]"
select select "2"
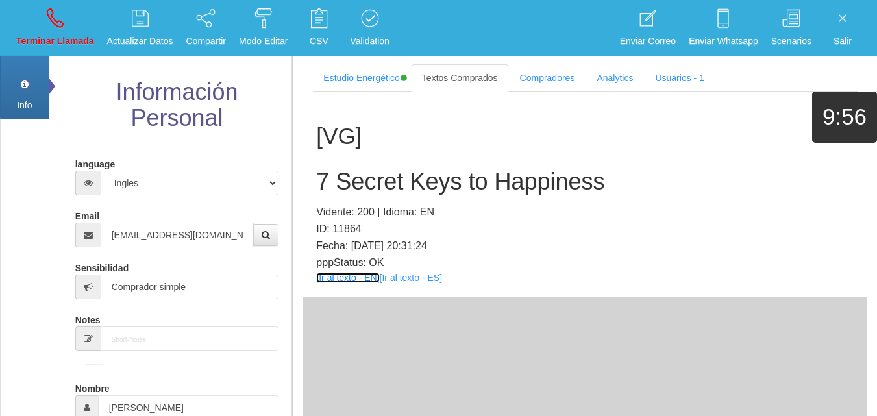
click at [333, 281] on link "[Ir al texto - EN]" at bounding box center [347, 278] width 63 height 10
click at [343, 180] on h2 "7 Secret Keys to Happiness" at bounding box center [585, 182] width 538 height 26
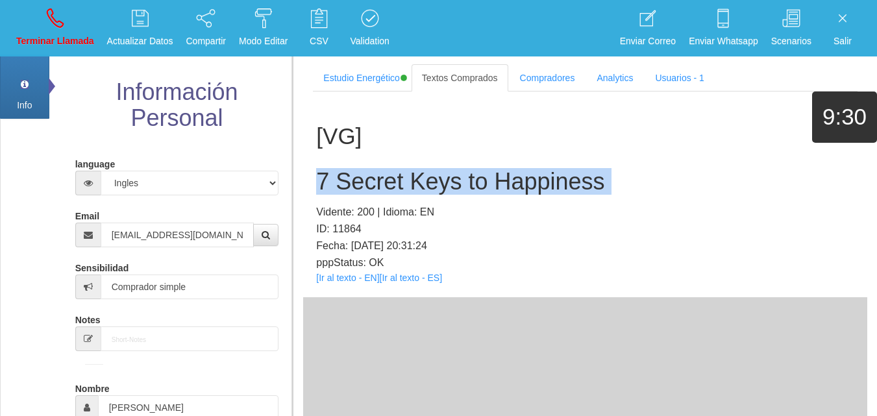
click at [343, 180] on h2 "7 Secret Keys to Happiness" at bounding box center [585, 182] width 538 height 26
click at [47, 27] on icon at bounding box center [55, 18] width 17 height 21
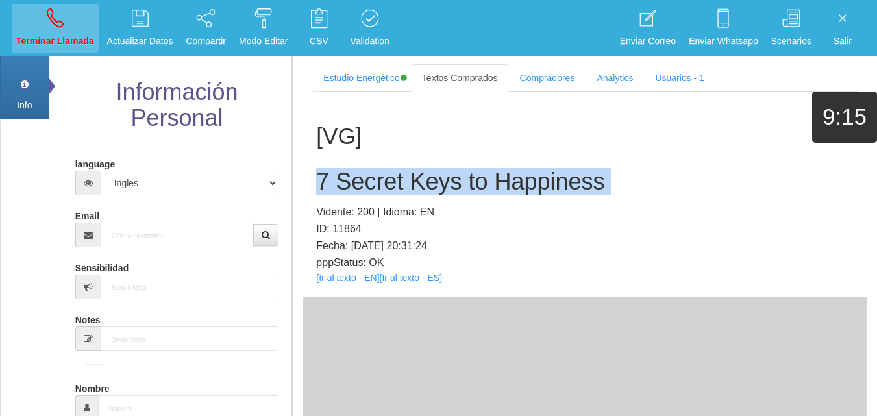
select select "0"
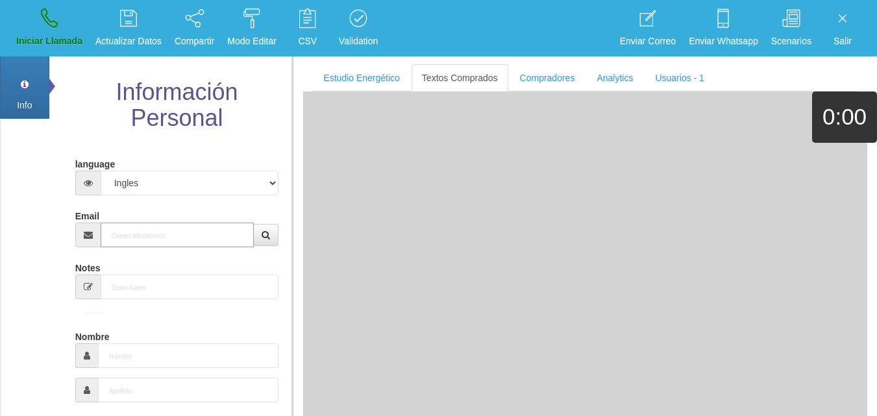
paste input "[EMAIL_ADDRESS][DOMAIN_NAME]"
drag, startPoint x: 219, startPoint y: 242, endPoint x: 220, endPoint y: 235, distance: 6.5
click at [218, 241] on input "[EMAIL_ADDRESS][DOMAIN_NAME]" at bounding box center [178, 235] width 154 height 25
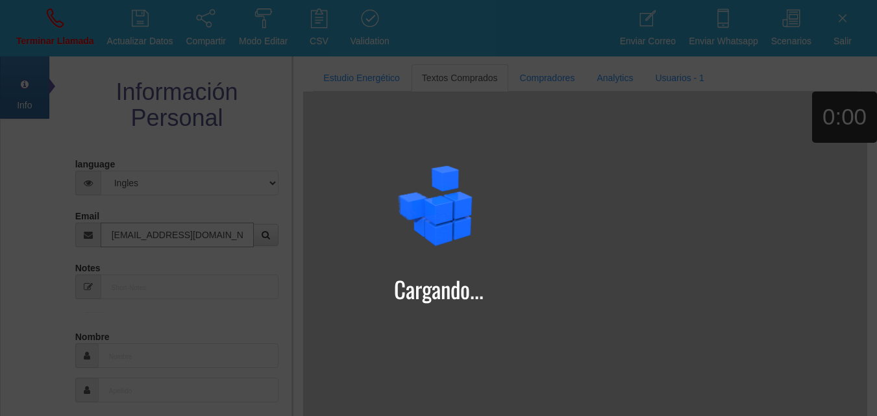
type input "[EMAIL_ADDRESS][DOMAIN_NAME]"
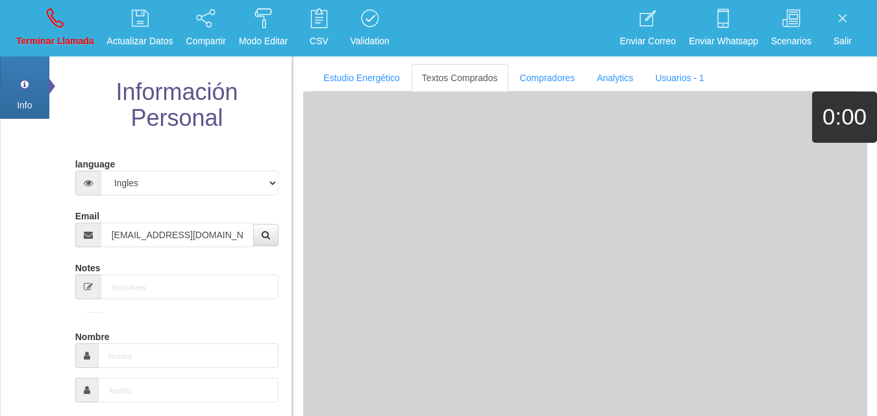
type input "[DATE]"
type input "Buen Comprador"
type input "[PERSON_NAME]"
select select "2"
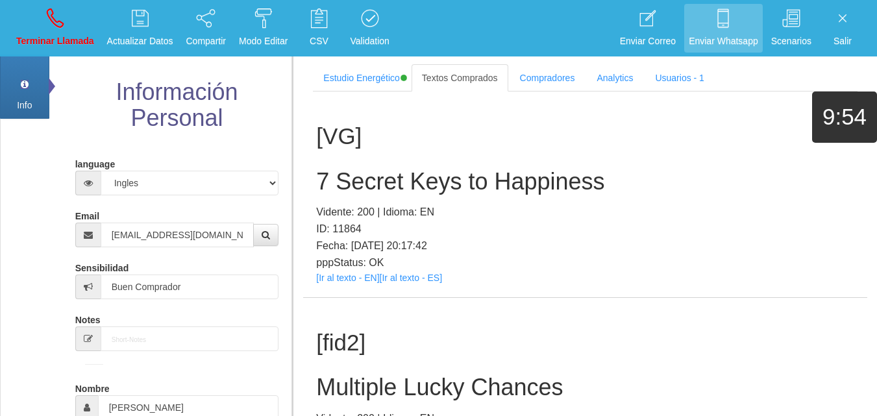
scroll to position [1400, 0]
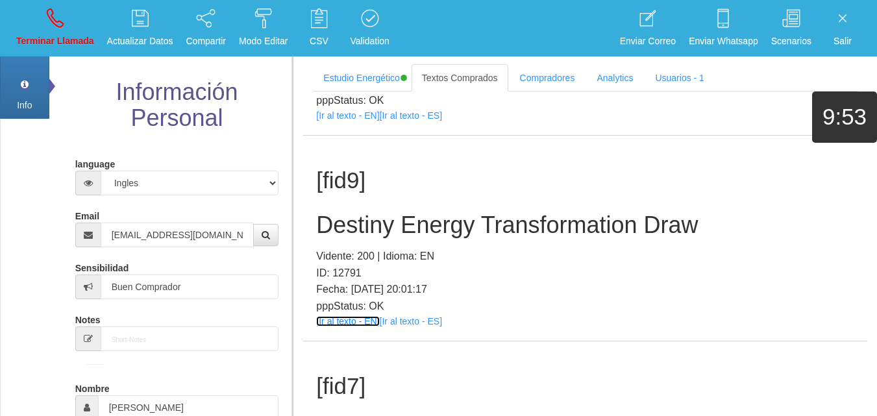
click at [340, 321] on link "[Ir al texto - EN]" at bounding box center [347, 321] width 63 height 10
drag, startPoint x: 458, startPoint y: 229, endPoint x: 451, endPoint y: 226, distance: 7.8
click at [453, 227] on h2 "Destiny Energy Transformation Draw" at bounding box center [585, 225] width 538 height 26
click at [451, 226] on h2 "Destiny Energy Transformation Draw" at bounding box center [585, 225] width 538 height 26
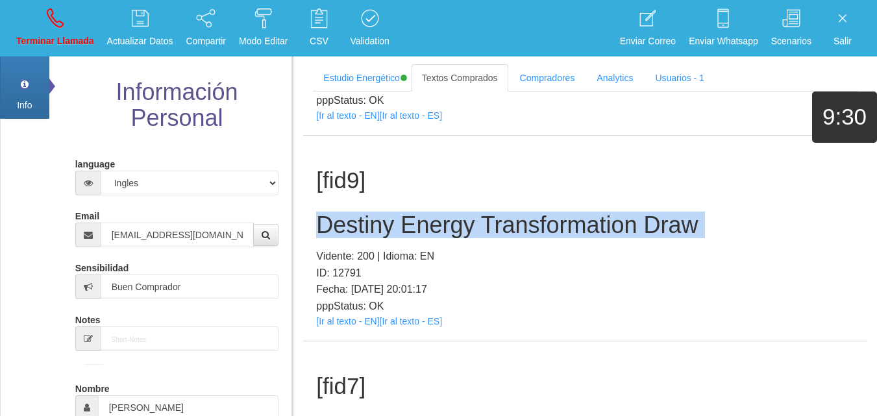
click at [451, 226] on h2 "Destiny Energy Transformation Draw" at bounding box center [585, 225] width 538 height 26
click at [31, 14] on link "Terminar Llamada" at bounding box center [55, 28] width 87 height 49
select select "0"
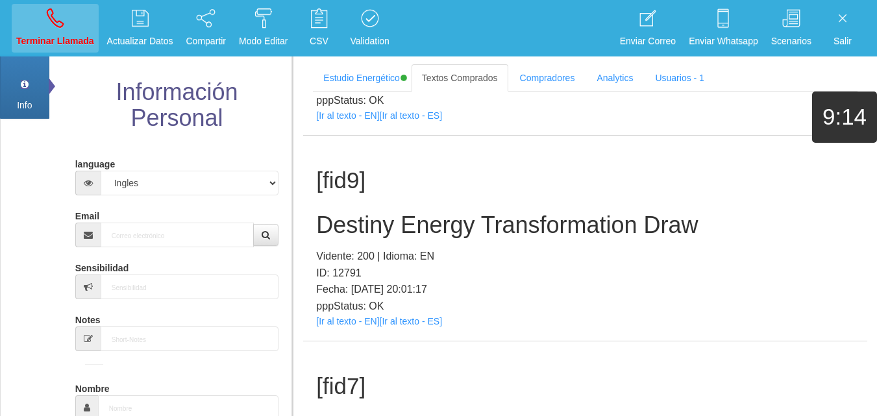
scroll to position [0, 0]
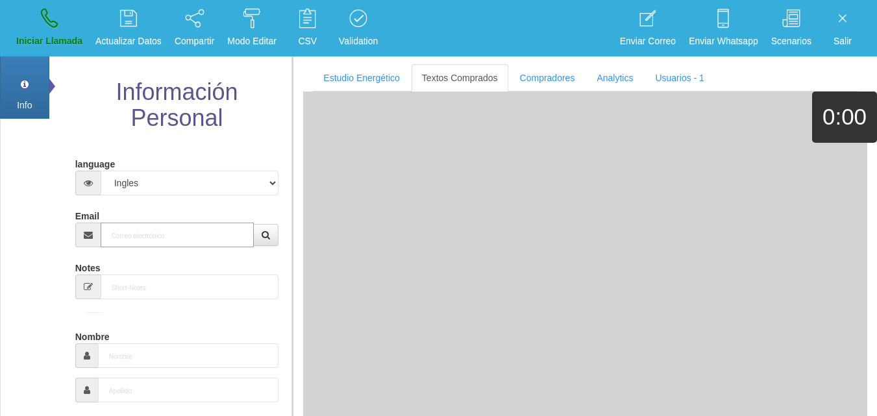
click at [142, 234] on input "Email" at bounding box center [178, 235] width 154 height 25
paste input "[EMAIL_ADDRESS][DOMAIN_NAME]"
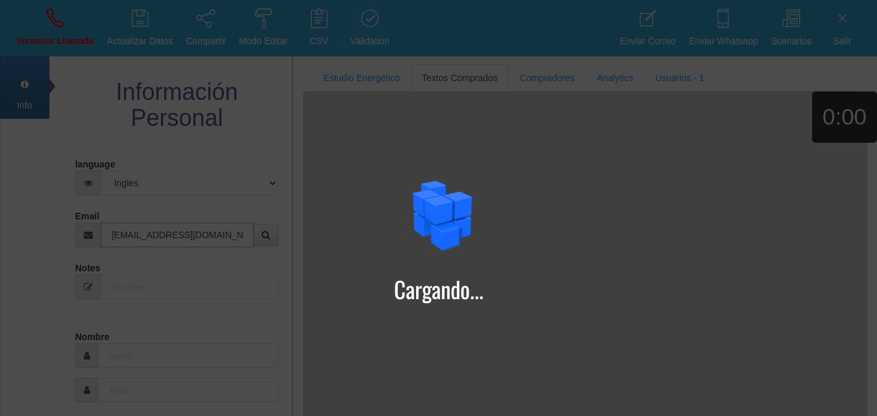
type input "[EMAIL_ADDRESS][DOMAIN_NAME]"
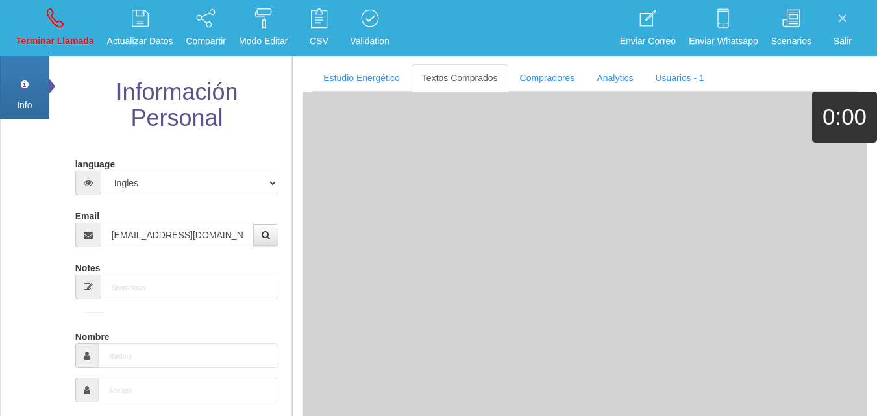
type input "13 Dic 1963"
type input "Comprador bajo"
type input "[PERSON_NAME]"
select select "2"
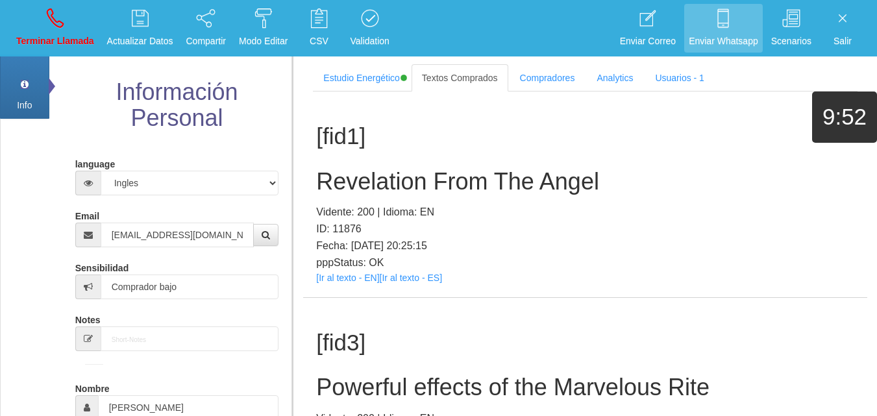
scroll to position [575, 0]
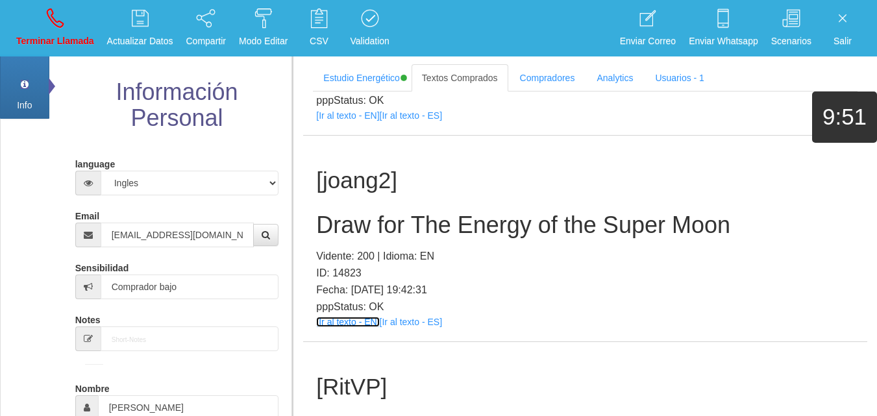
click at [341, 327] on link "[Ir al texto - EN]" at bounding box center [347, 322] width 63 height 10
click at [416, 232] on h2 "Draw for The Energy of the Super Moon" at bounding box center [585, 225] width 538 height 26
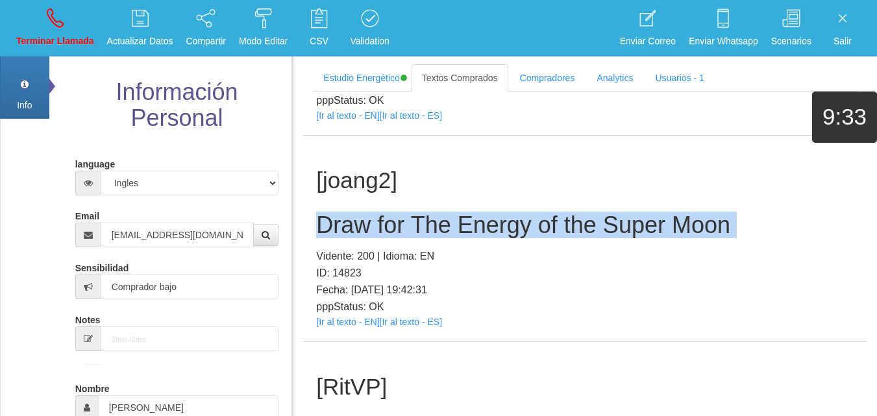
click at [416, 232] on h2 "Draw for The Energy of the Super Moon" at bounding box center [585, 225] width 538 height 26
click at [48, 35] on p "Terminar Llamada" at bounding box center [55, 41] width 78 height 15
select select "0"
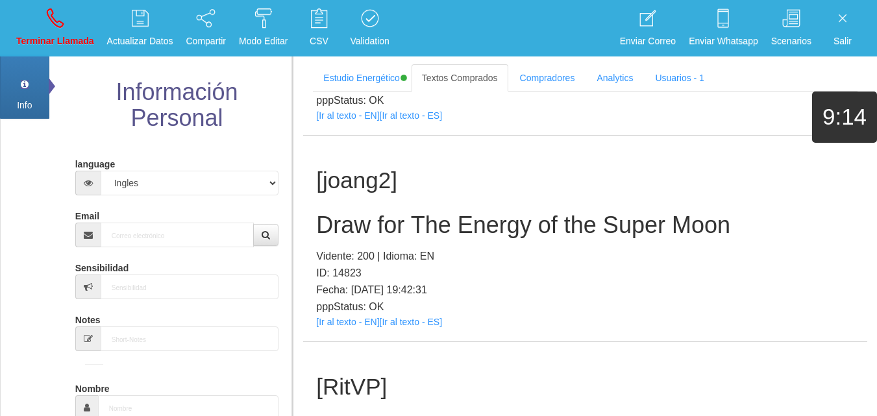
scroll to position [0, 0]
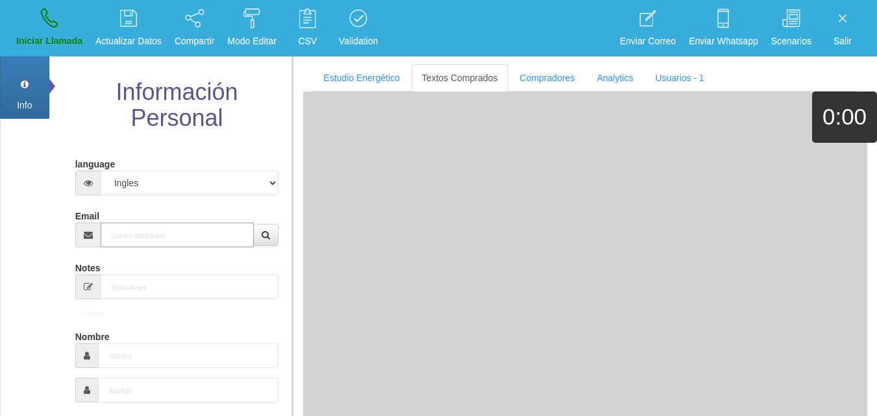
drag, startPoint x: 204, startPoint y: 231, endPoint x: 195, endPoint y: 229, distance: 8.8
click at [197, 229] on input "Email" at bounding box center [178, 235] width 154 height 25
paste input "[EMAIL_ADDRESS][DOMAIN_NAME]"
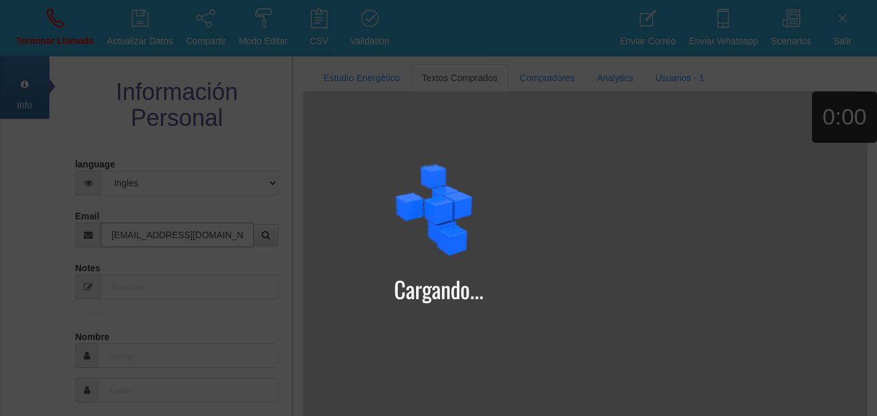
type input "[EMAIL_ADDRESS][DOMAIN_NAME]"
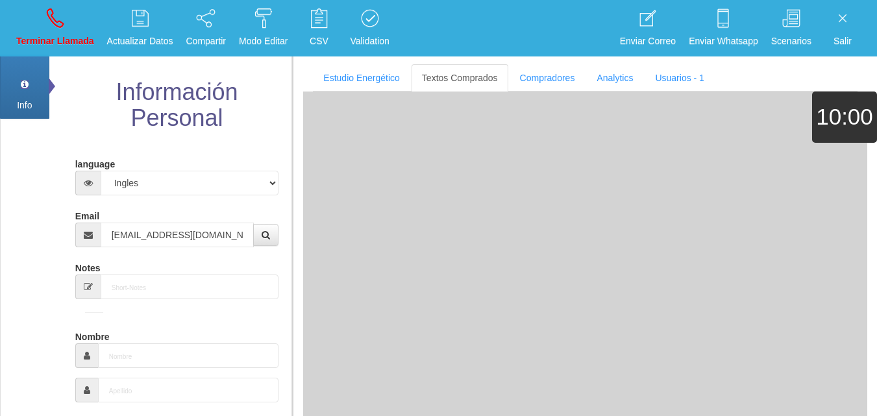
type input "11 Abr 1950"
type input "Comprador simple"
type input "[PERSON_NAME]"
select select "2"
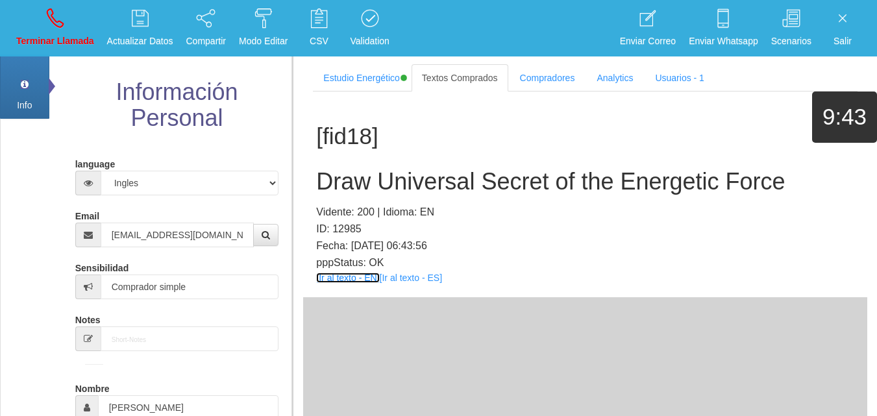
click at [331, 280] on link "[Ir al texto - EN]" at bounding box center [347, 278] width 63 height 10
click at [342, 191] on h2 "Draw Universal Secret of the Energetic Force" at bounding box center [585, 182] width 538 height 26
click at [343, 187] on h2 "Draw Universal Secret of the Energetic Force" at bounding box center [585, 182] width 538 height 26
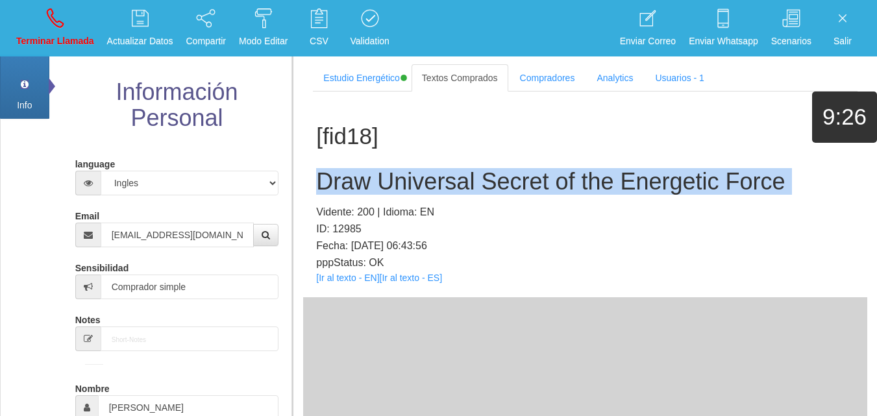
click at [343, 187] on h2 "Draw Universal Secret of the Energetic Force" at bounding box center [585, 182] width 538 height 26
click at [64, 32] on link "Terminar Llamada" at bounding box center [55, 28] width 87 height 49
select select "0"
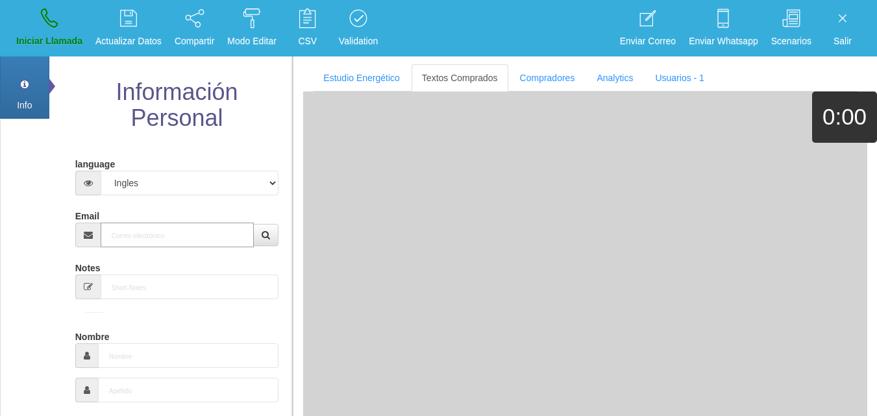
click at [159, 236] on input "Email" at bounding box center [178, 235] width 154 height 25
paste input "[EMAIL_ADDRESS][DOMAIN_NAME]"
type input "[EMAIL_ADDRESS][DOMAIN_NAME]"
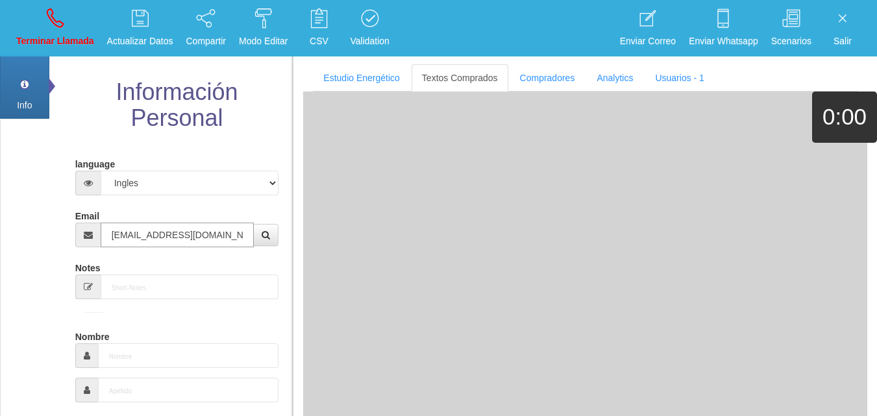
type input "[DATE]"
select select "2"
type input "Comprador simple"
type input "[PERSON_NAME]"
select select "1"
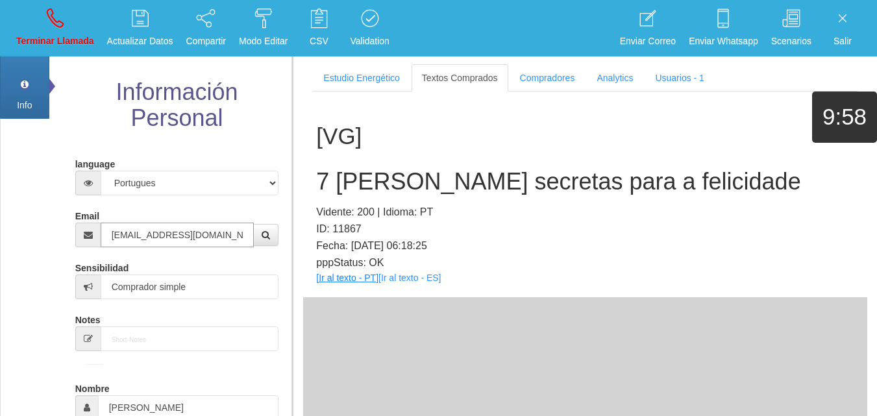
type input "[EMAIL_ADDRESS][DOMAIN_NAME]"
click at [346, 278] on link "[Ir al texto - PT]" at bounding box center [347, 278] width 62 height 10
click at [439, 166] on div "[VG] 7 [PERSON_NAME] secretas para a felicidade Vidente: 200 | Idioma: PT ID: 1…" at bounding box center [585, 195] width 564 height 206
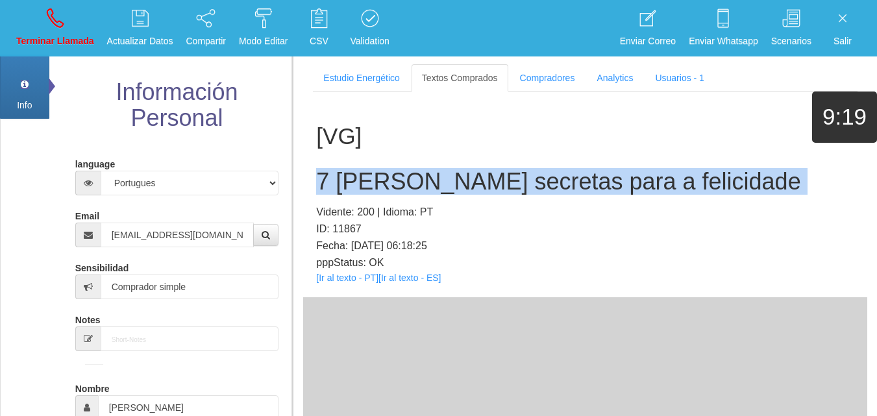
click at [439, 166] on div "[VG] 7 [PERSON_NAME] secretas para a felicidade Vidente: 200 | Idioma: PT ID: 1…" at bounding box center [585, 195] width 564 height 206
drag, startPoint x: 64, startPoint y: 29, endPoint x: 68, endPoint y: 45, distance: 16.9
click at [64, 29] on link "Terminar Llamada" at bounding box center [55, 28] width 87 height 49
select select "0"
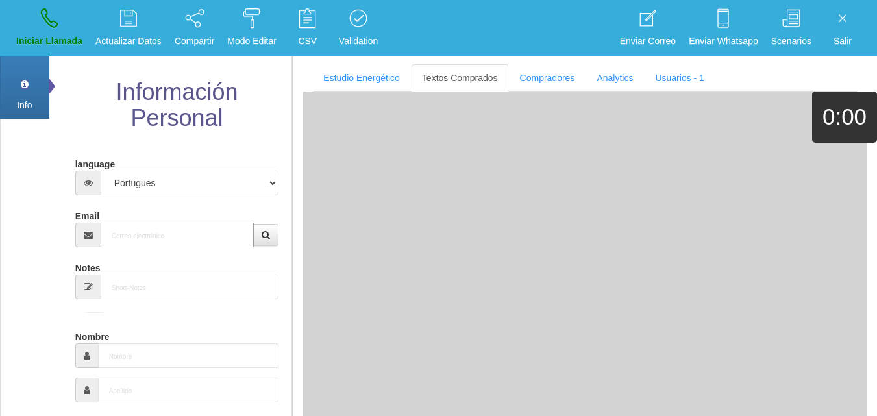
paste input "[EMAIL_ADDRESS][DOMAIN_NAME]"
click at [130, 240] on input "[EMAIL_ADDRESS][DOMAIN_NAME]" at bounding box center [178, 235] width 154 height 25
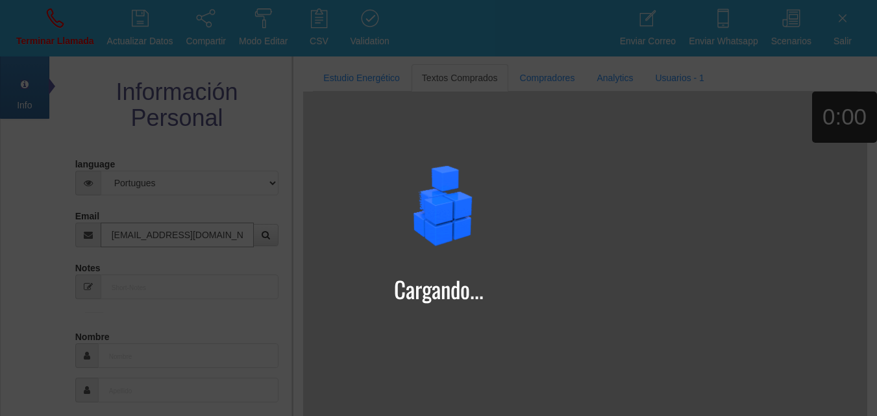
type input "[EMAIL_ADDRESS][DOMAIN_NAME]"
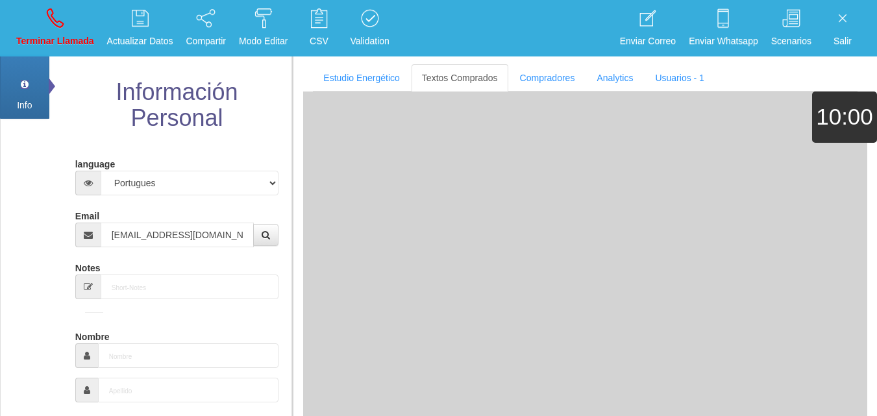
type input "2 Mayo 1947"
select select "4"
type input "Comprador simple"
type input "[PERSON_NAME]"
select select "2"
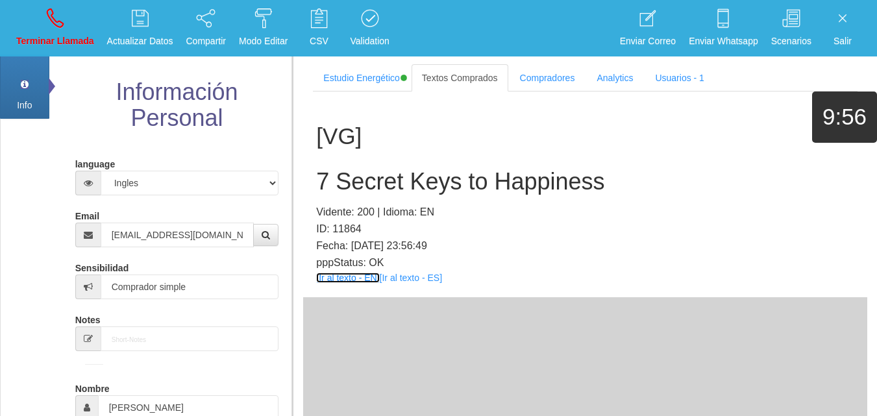
click at [333, 279] on link "[Ir al texto - EN]" at bounding box center [347, 278] width 63 height 10
click at [427, 189] on h2 "7 Secret Keys to Happiness" at bounding box center [585, 182] width 538 height 26
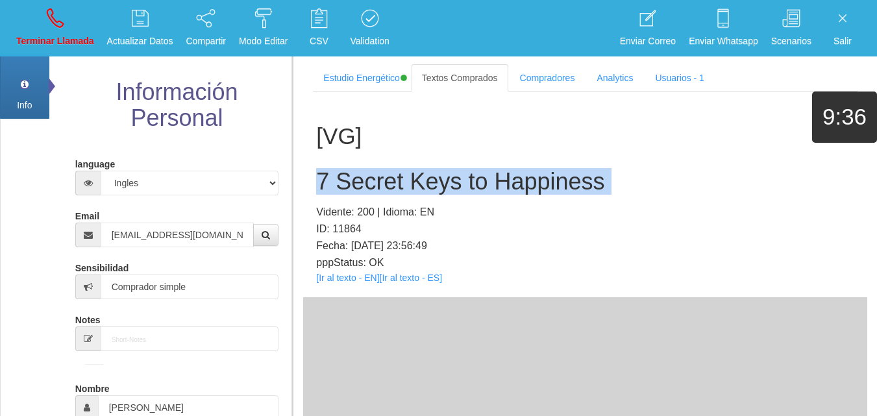
click at [427, 189] on h2 "7 Secret Keys to Happiness" at bounding box center [585, 182] width 538 height 26
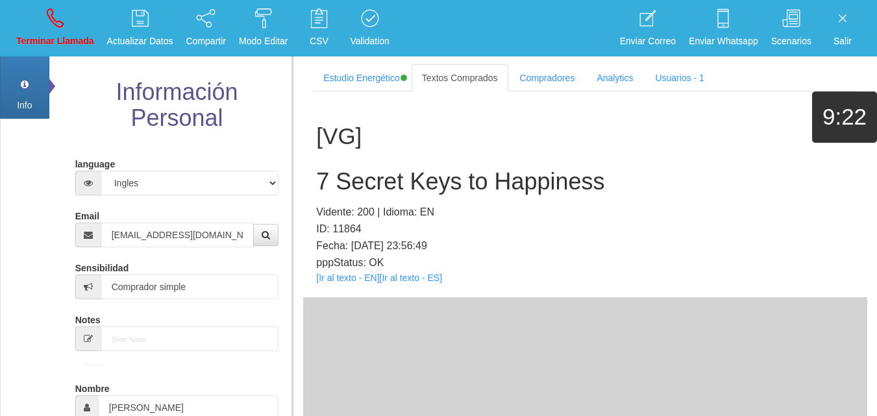
click at [96, 53] on li "Terminar Llamada" at bounding box center [55, 28] width 91 height 56
click at [86, 47] on p "Terminar Llamada" at bounding box center [55, 41] width 78 height 15
select select "0"
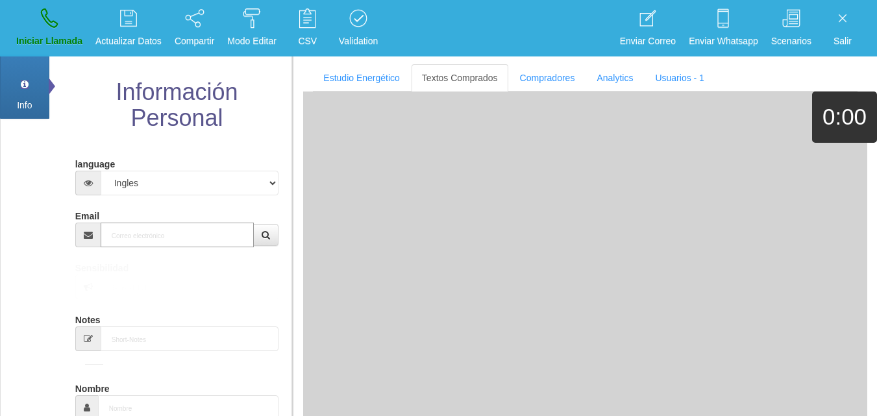
click at [212, 240] on input "Email" at bounding box center [178, 235] width 154 height 25
paste input "[EMAIL_ADDRESS][DOMAIN_NAME]"
type input "[EMAIL_ADDRESS][DOMAIN_NAME]"
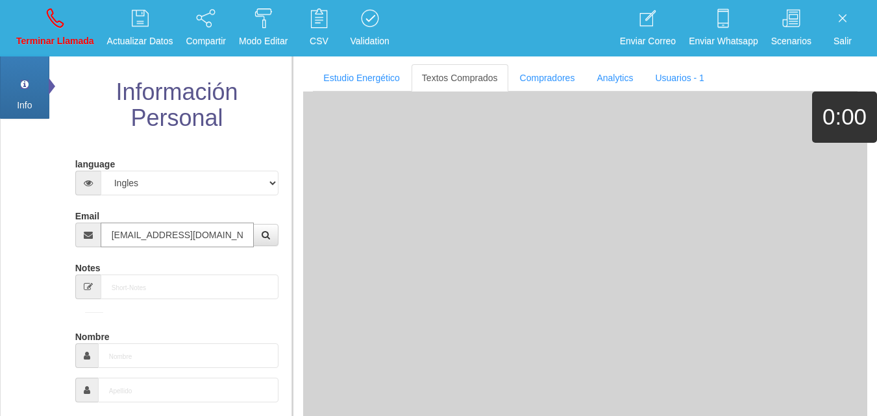
type input "23 Dic 1949"
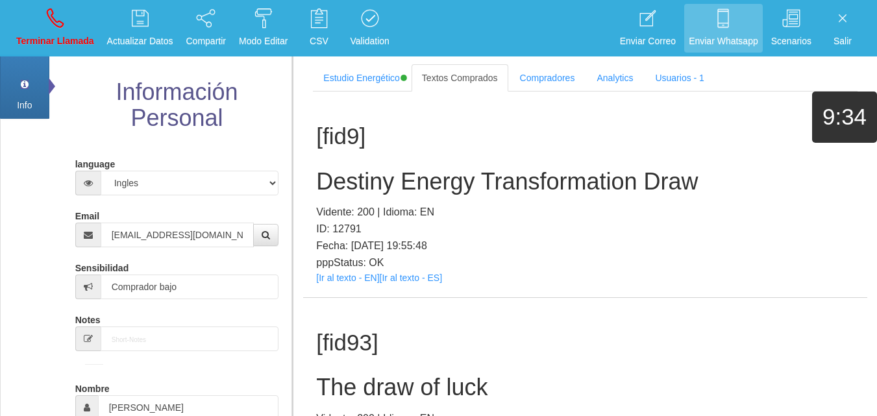
scroll to position [244, 0]
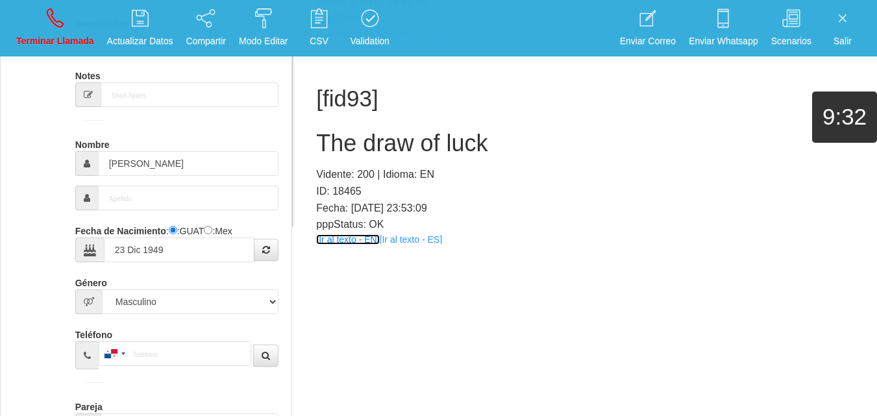
click at [352, 239] on link "[Ir al texto - EN]" at bounding box center [347, 239] width 63 height 10
click at [376, 136] on h2 "The draw of luck" at bounding box center [585, 143] width 538 height 26
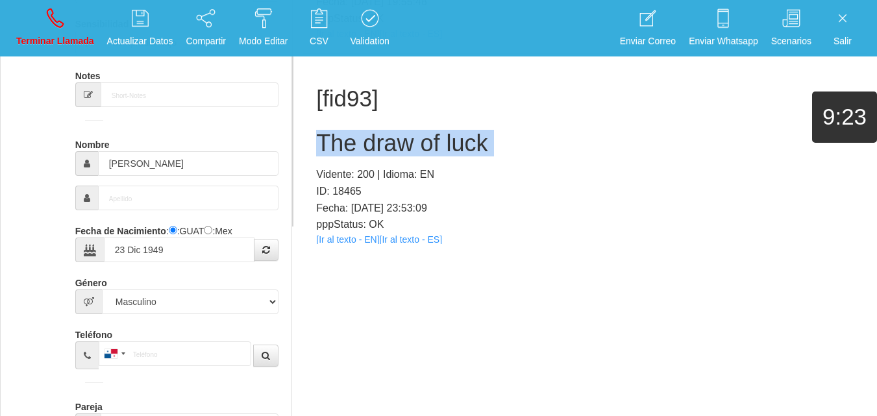
click at [376, 136] on h2 "The draw of luck" at bounding box center [585, 143] width 538 height 26
click at [53, 33] on link "Terminar Llamada" at bounding box center [55, 28] width 87 height 49
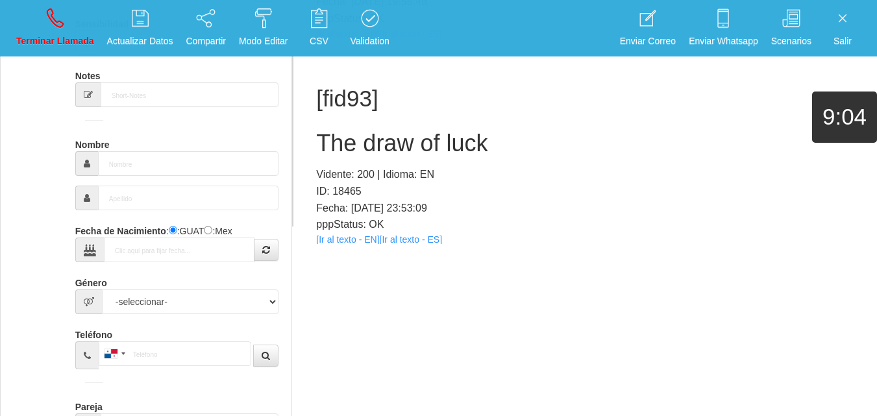
scroll to position [0, 0]
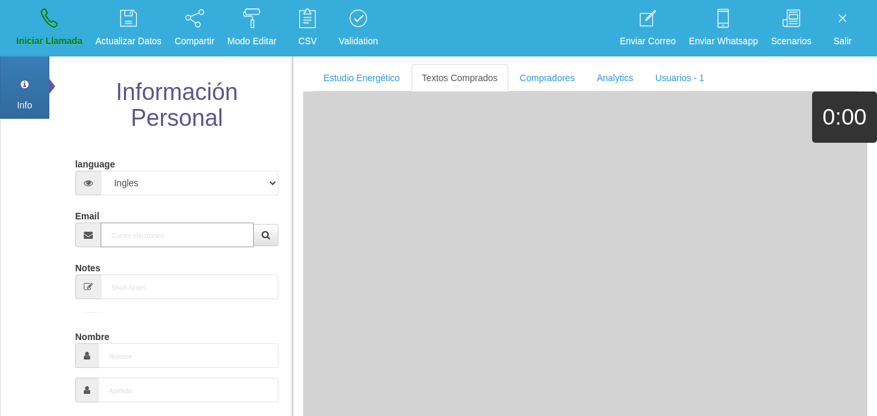
click at [212, 230] on input "Email" at bounding box center [178, 235] width 154 height 25
paste input "[EMAIL_ADDRESS][DOMAIN_NAME]"
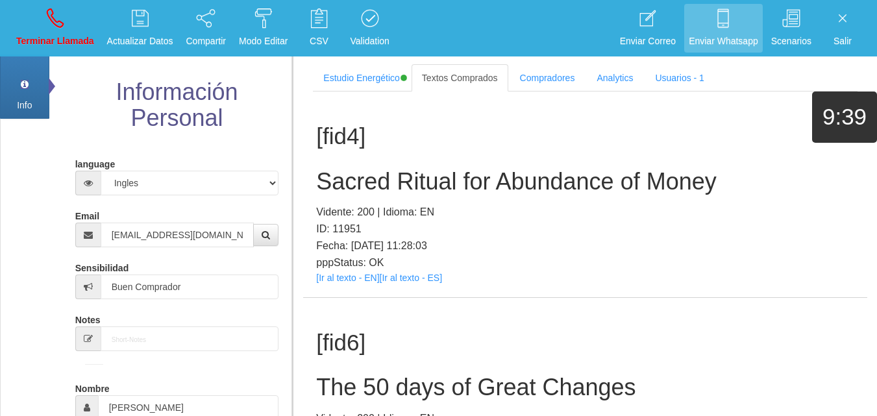
scroll to position [229, 0]
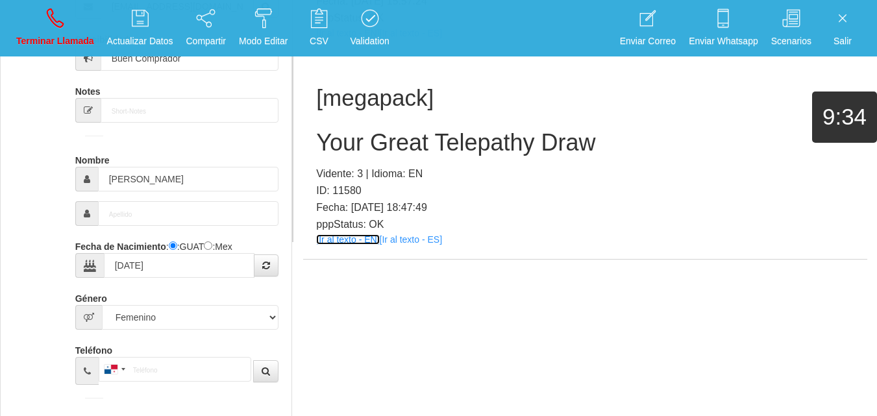
click at [358, 236] on link "[Ir al texto - EN]" at bounding box center [347, 239] width 63 height 10
click at [443, 146] on h2 "Your Great Telepathy Draw" at bounding box center [585, 143] width 538 height 26
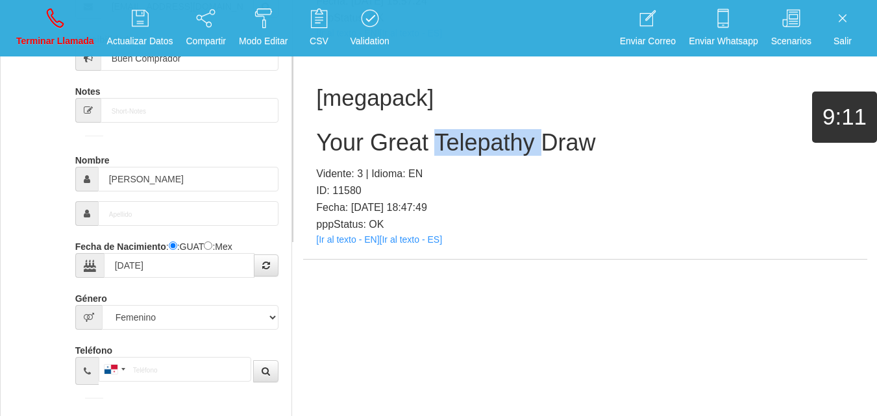
click at [443, 145] on h2 "Your Great Telepathy Draw" at bounding box center [585, 143] width 538 height 26
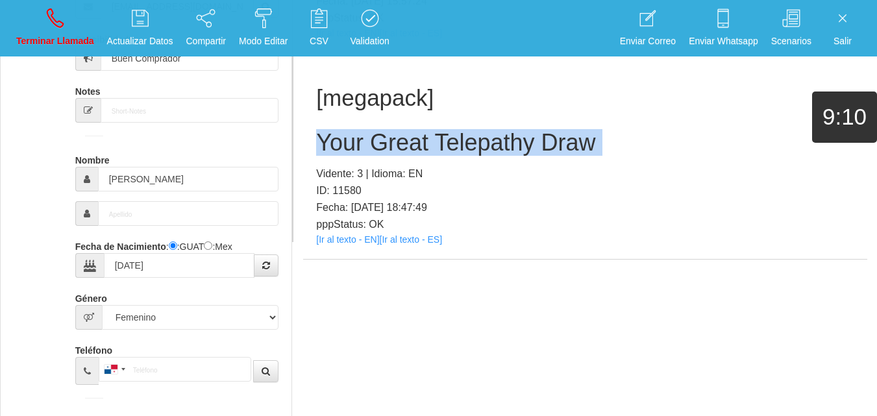
click at [443, 145] on h2 "Your Great Telepathy Draw" at bounding box center [585, 143] width 538 height 26
click at [50, 12] on icon at bounding box center [55, 18] width 17 height 21
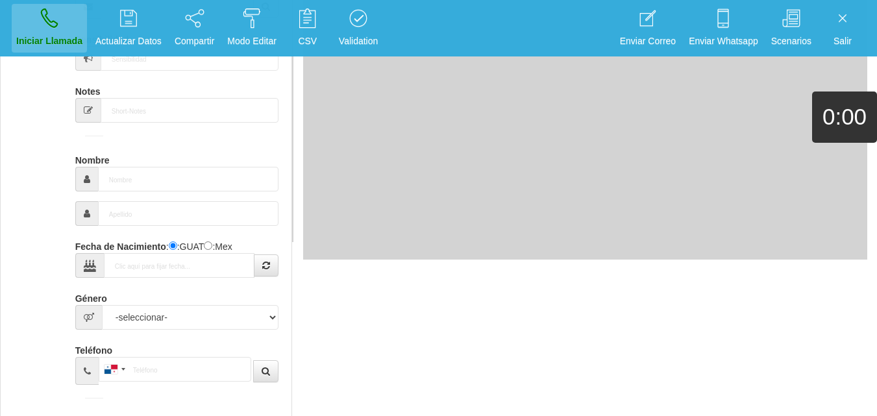
scroll to position [0, 0]
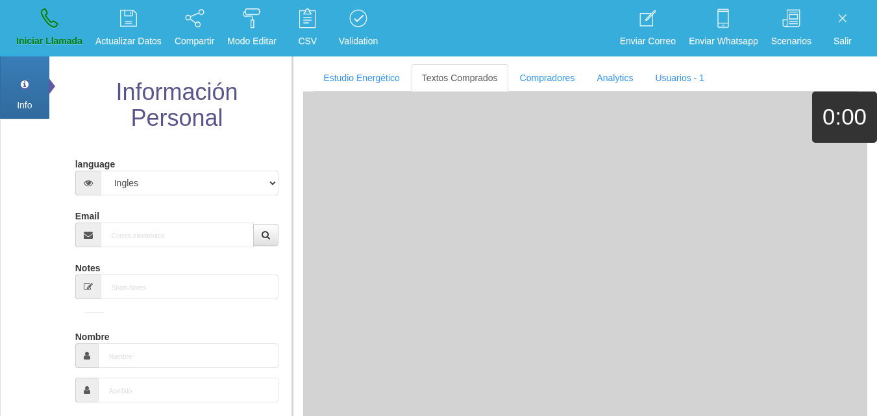
drag, startPoint x: 156, startPoint y: 255, endPoint x: 149, endPoint y: 245, distance: 12.2
paste input "[EMAIL_ADDRESS][DOMAIN_NAME]"
click at [148, 240] on input "[EMAIL_ADDRESS][DOMAIN_NAME]" at bounding box center [178, 235] width 154 height 25
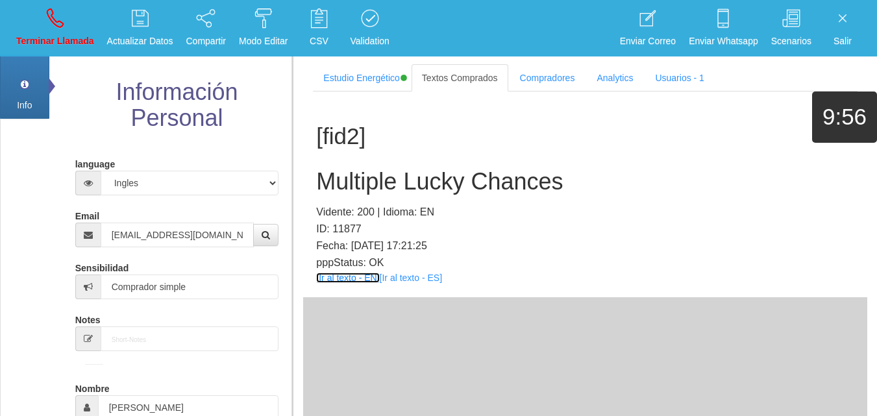
click at [365, 282] on link "[Ir al texto - EN]" at bounding box center [347, 278] width 63 height 10
click at [373, 196] on div "[fid2] Multiple Lucky Chances Vidente: 200 | Idioma: EN ID: 11877 Fecha: [DATE]…" at bounding box center [585, 195] width 564 height 206
click at [373, 195] on div "[fid2] Multiple Lucky Chances Vidente: 200 | Idioma: EN ID: 11877 Fecha: [DATE]…" at bounding box center [585, 195] width 564 height 206
click at [372, 192] on h2 "Multiple Lucky Chances" at bounding box center [585, 182] width 538 height 26
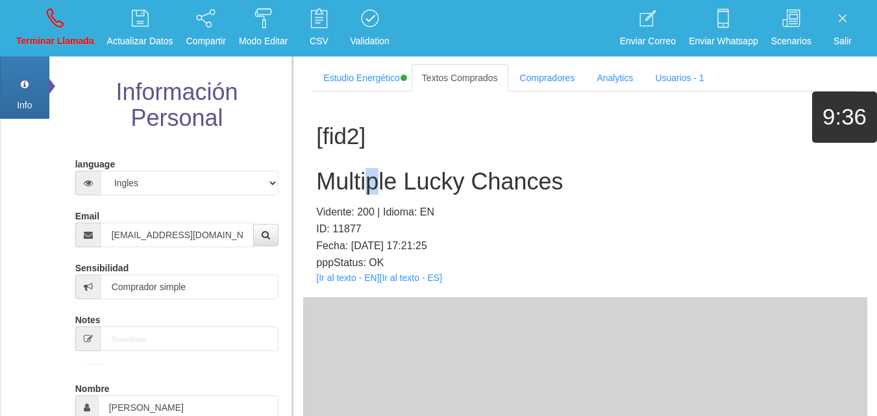
click at [371, 192] on h2 "Multiple Lucky Chances" at bounding box center [585, 182] width 538 height 26
click at [371, 191] on h2 "Multiple Lucky Chances" at bounding box center [585, 182] width 538 height 26
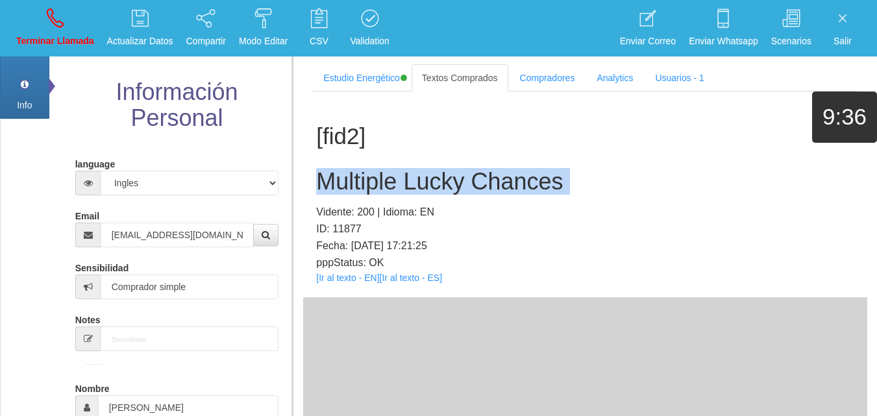
click at [371, 191] on h2 "Multiple Lucky Chances" at bounding box center [585, 182] width 538 height 26
click at [56, 32] on link "Terminar Llamada" at bounding box center [55, 28] width 87 height 49
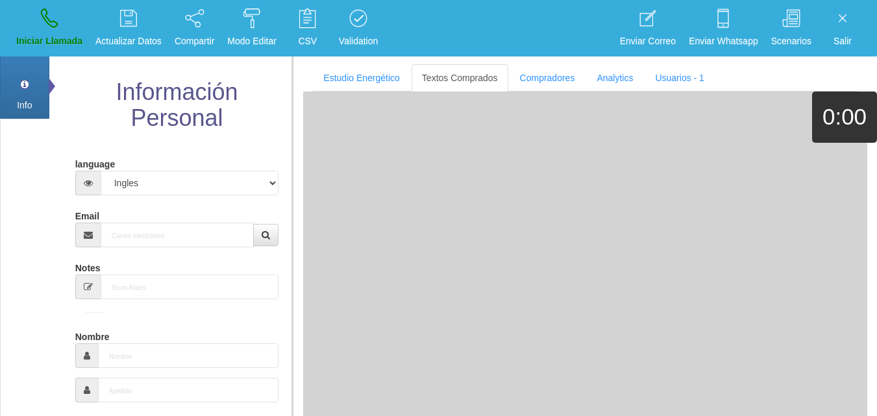
drag, startPoint x: 151, startPoint y: 260, endPoint x: 132, endPoint y: 246, distance: 24.2
click at [131, 245] on input "Email" at bounding box center [178, 235] width 154 height 25
paste input "[EMAIL_ADDRESS][DOMAIN_NAME]"
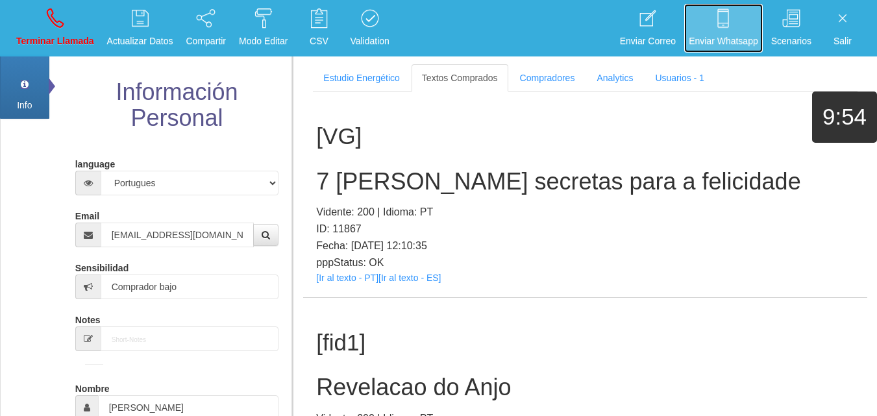
click at [718, 18] on icon at bounding box center [723, 18] width 12 height 21
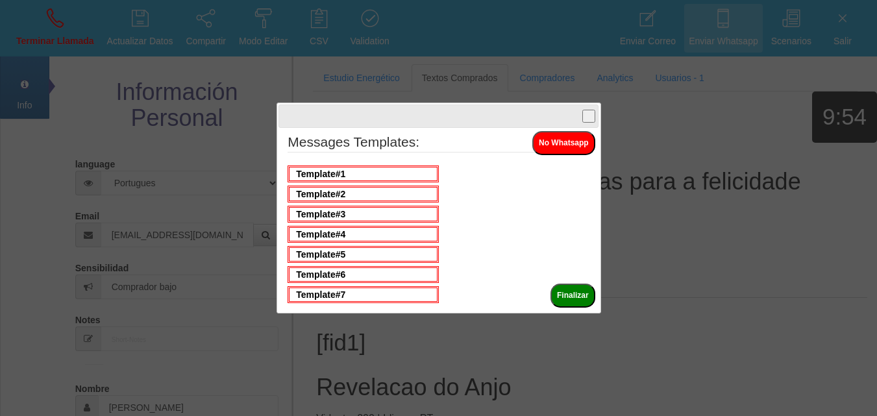
scroll to position [128, 0]
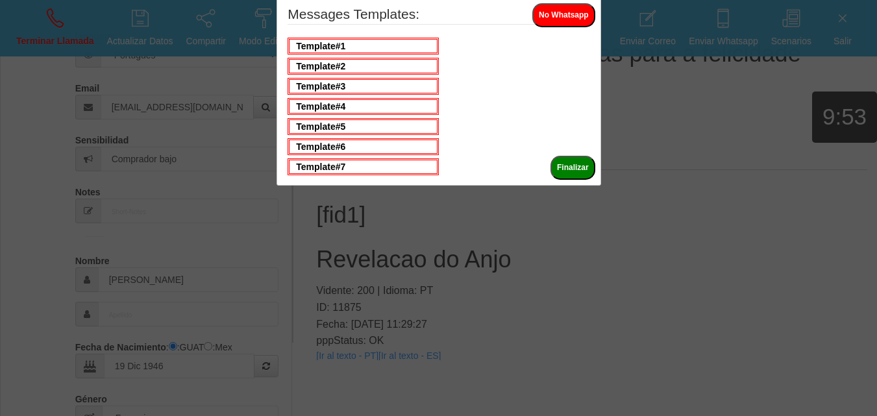
drag, startPoint x: 718, startPoint y: 18, endPoint x: 475, endPoint y: 53, distance: 246.0
click at [475, 53] on body "Toggle navigation Terminar Llamada Actualizar Datos Compartir Modo Editar Whats…" at bounding box center [438, 80] width 877 height 416
drag, startPoint x: 109, startPoint y: 152, endPoint x: 97, endPoint y: 150, distance: 12.5
click at [107, 153] on div at bounding box center [438, 208] width 877 height 416
click at [613, 110] on div at bounding box center [438, 208] width 877 height 416
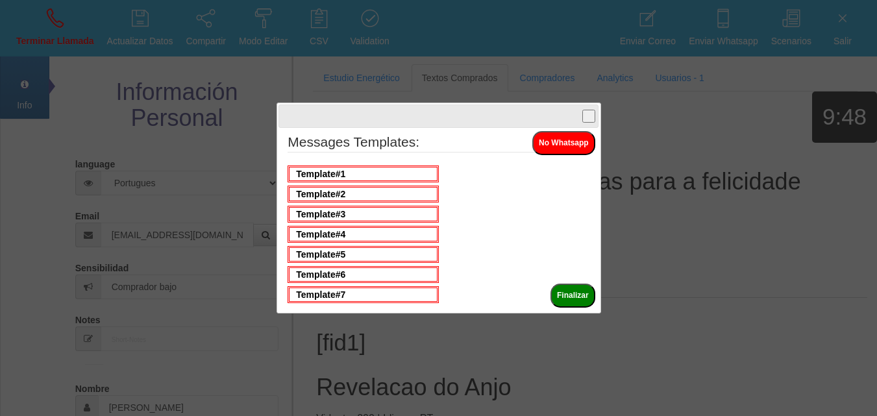
click at [588, 121] on button "button" at bounding box center [588, 116] width 13 height 13
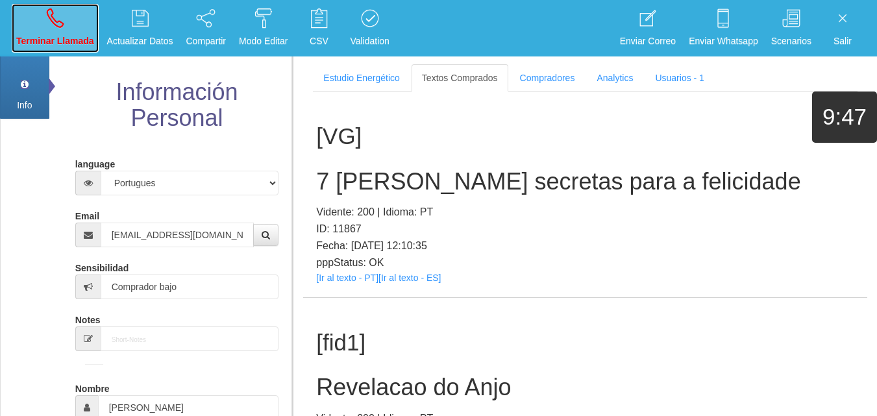
click at [82, 25] on link "Terminar Llamada" at bounding box center [55, 28] width 87 height 49
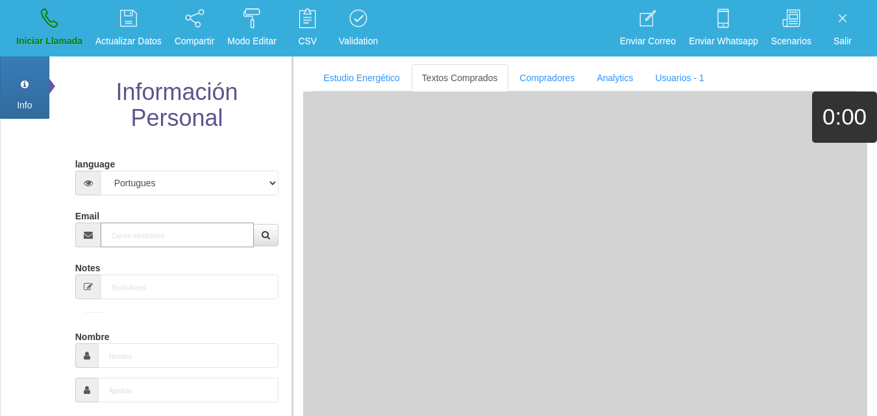
paste input "[EMAIL_ADDRESS][DOMAIN_NAME]"
click at [164, 239] on input "[EMAIL_ADDRESS][DOMAIN_NAME]" at bounding box center [178, 235] width 154 height 25
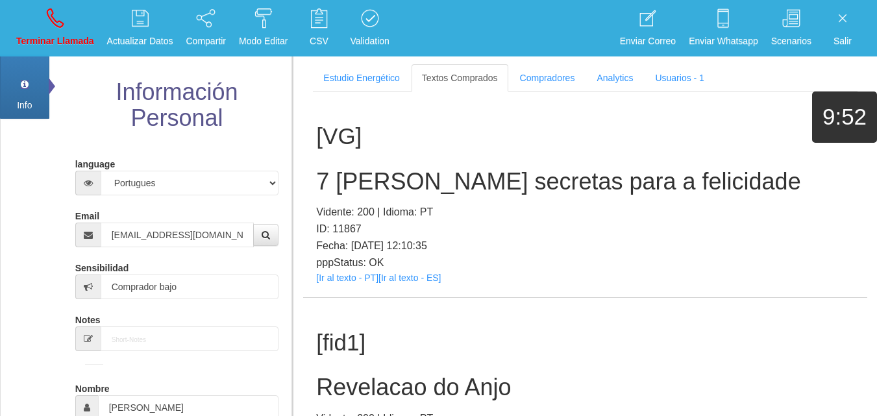
click at [657, 97] on div "[VG] 7 [PERSON_NAME] secretas para a felicidade Vidente: 200 | Idioma: PT ID: 1…" at bounding box center [585, 195] width 564 height 206
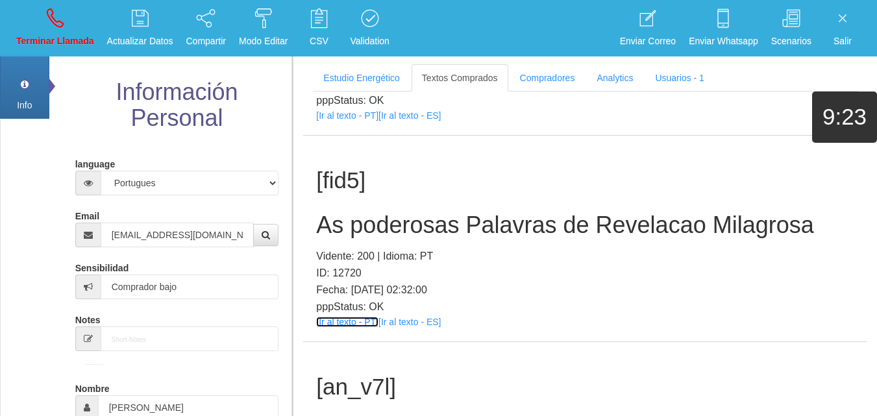
click at [356, 325] on link "[Ir al texto - PT]" at bounding box center [347, 322] width 62 height 10
click at [415, 214] on h2 "As poderosas Palavras de Revelacao Milagrosa" at bounding box center [585, 225] width 538 height 26
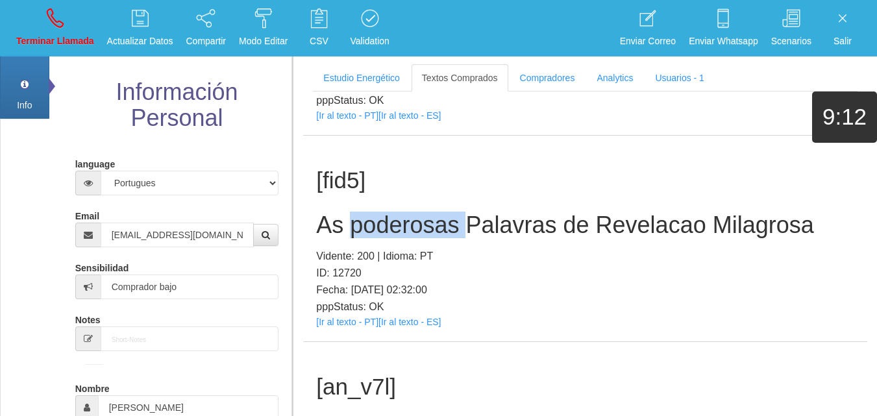
click at [415, 214] on h2 "As poderosas Palavras de Revelacao Milagrosa" at bounding box center [585, 225] width 538 height 26
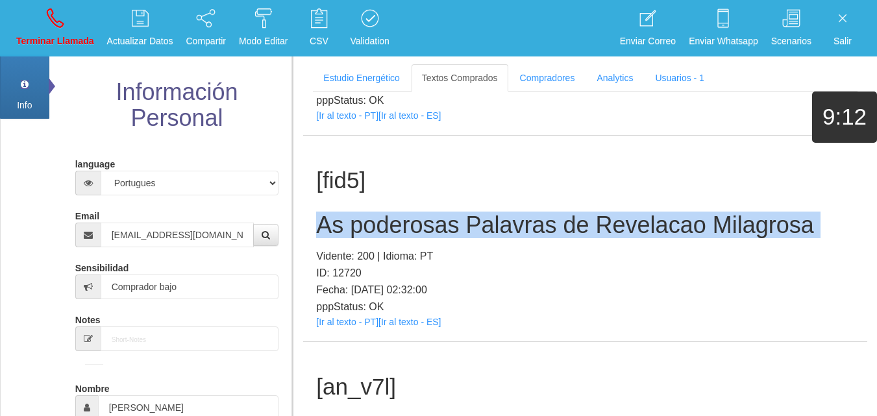
click at [415, 214] on h2 "As poderosas Palavras de Revelacao Milagrosa" at bounding box center [585, 225] width 538 height 26
click at [37, 27] on link "Terminar Llamada" at bounding box center [55, 28] width 87 height 49
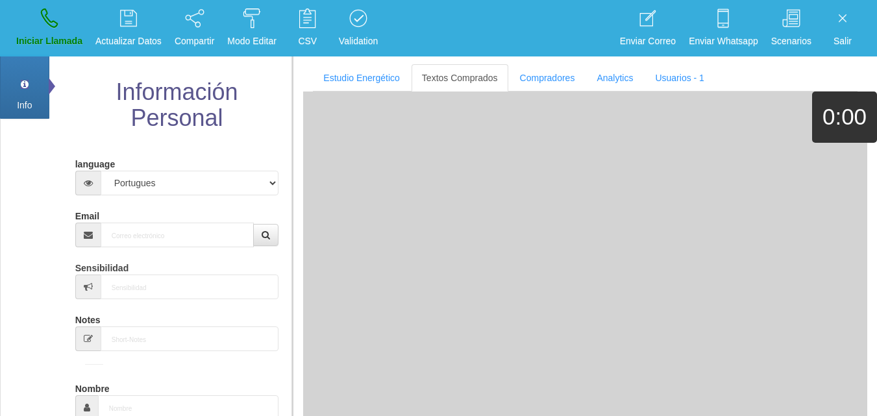
scroll to position [0, 0]
